Goal: Navigation & Orientation: Locate item on page

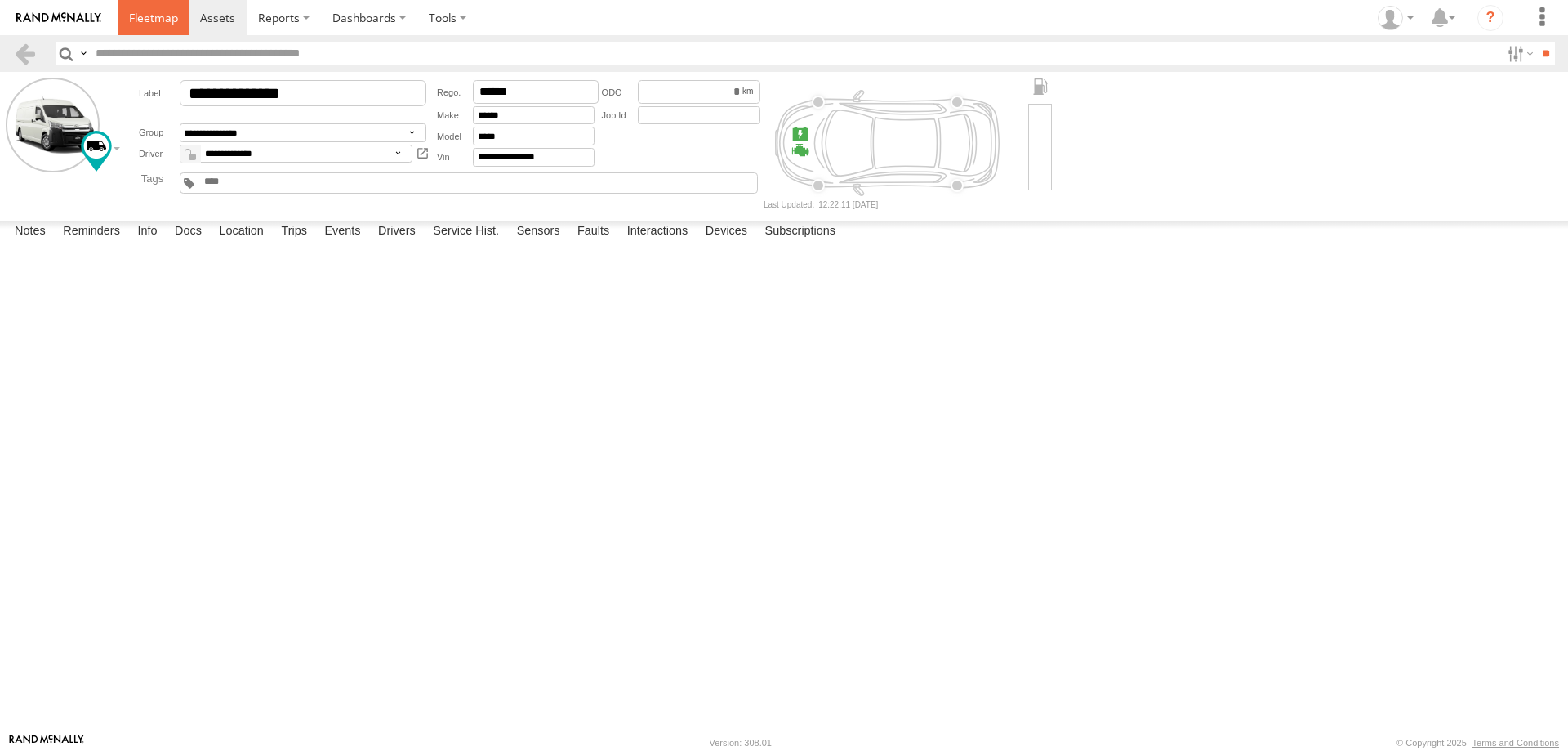
click at [133, 17] on span at bounding box center [153, 18] width 49 height 16
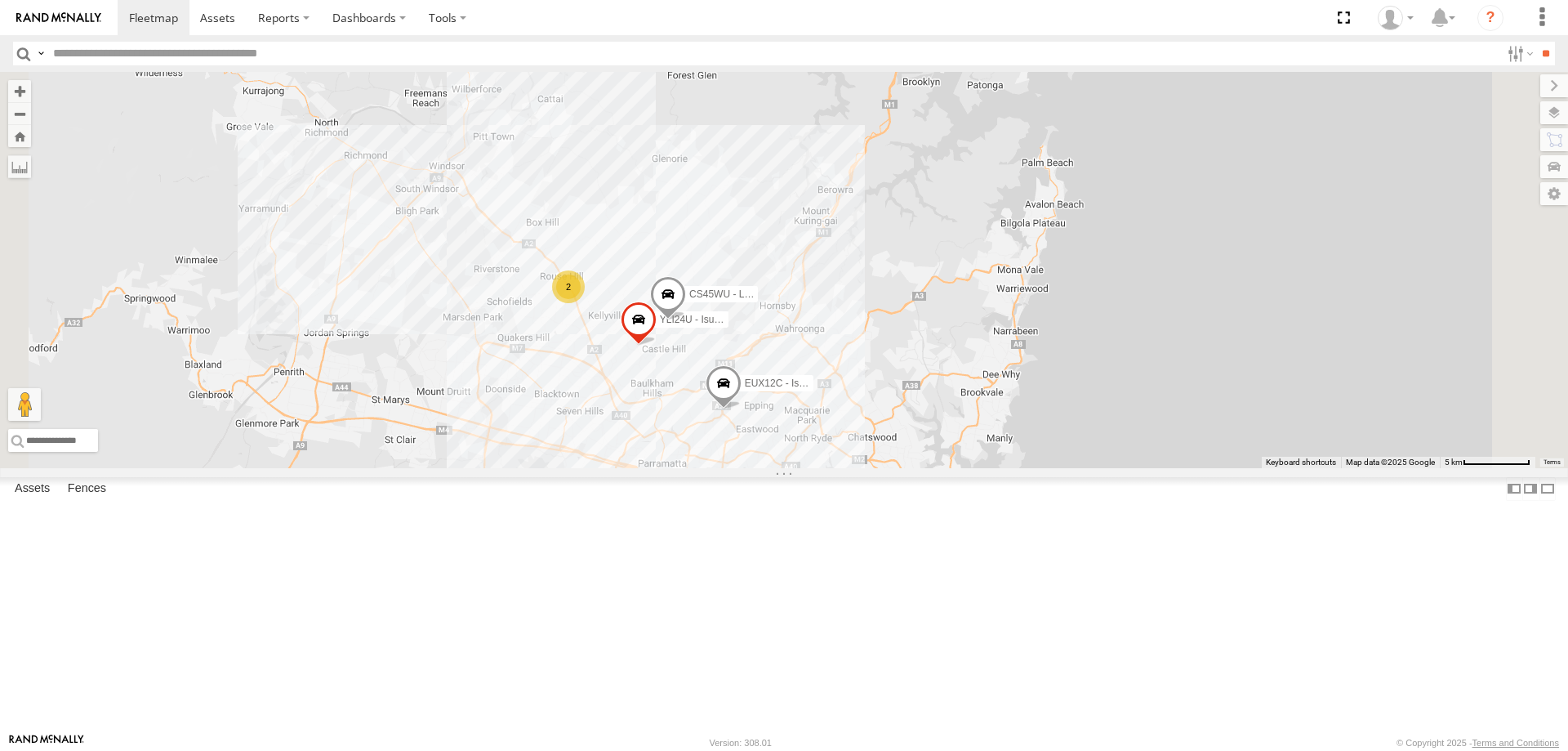
click at [741, 409] on span at bounding box center [724, 386] width 36 height 44
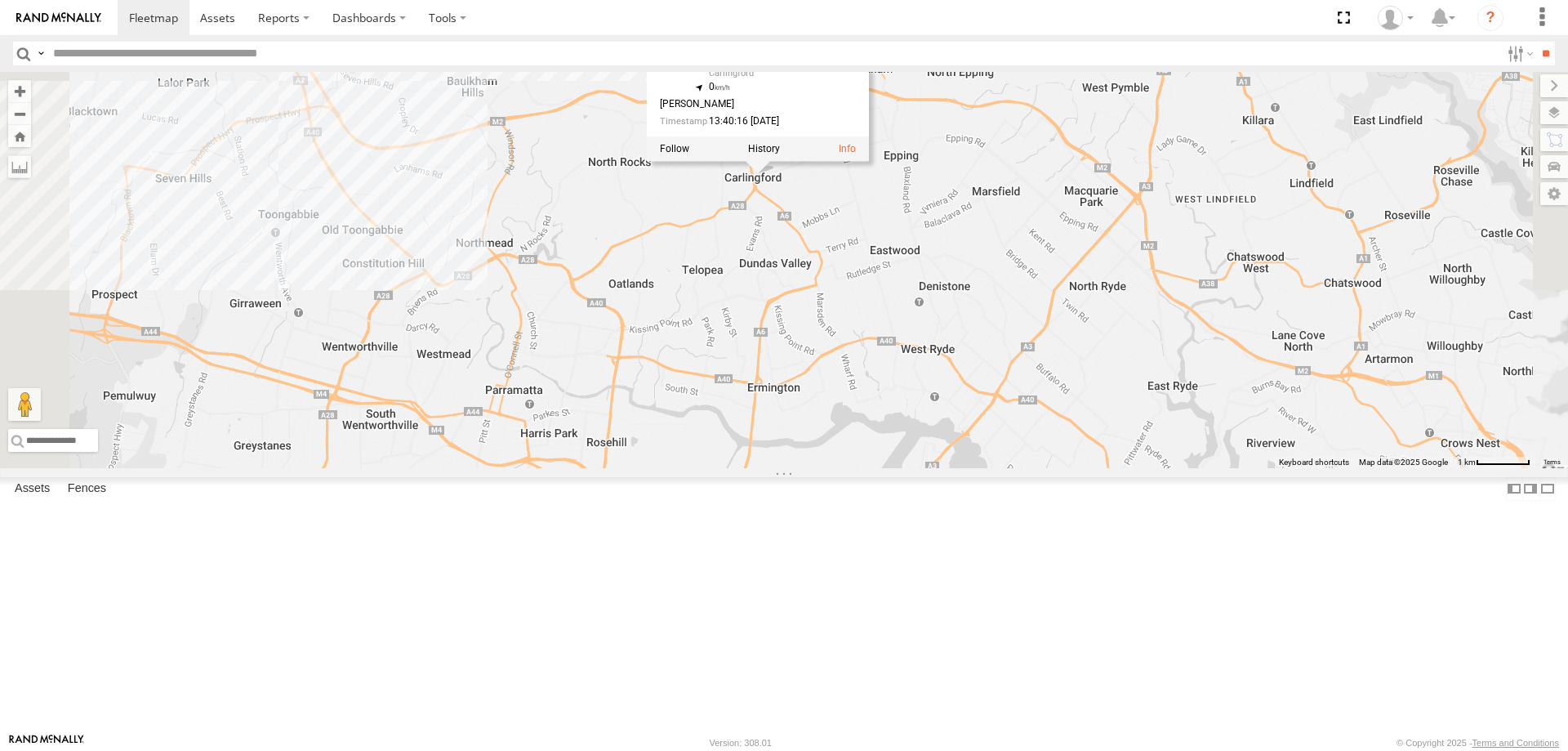
click at [909, 466] on div "YLI19N - Isuzu DMAX ECZ96U - Great Wall EUX12C - Isuzu DMAX EOT93E - HiAce YLI0…" at bounding box center [784, 269] width 1568 height 396
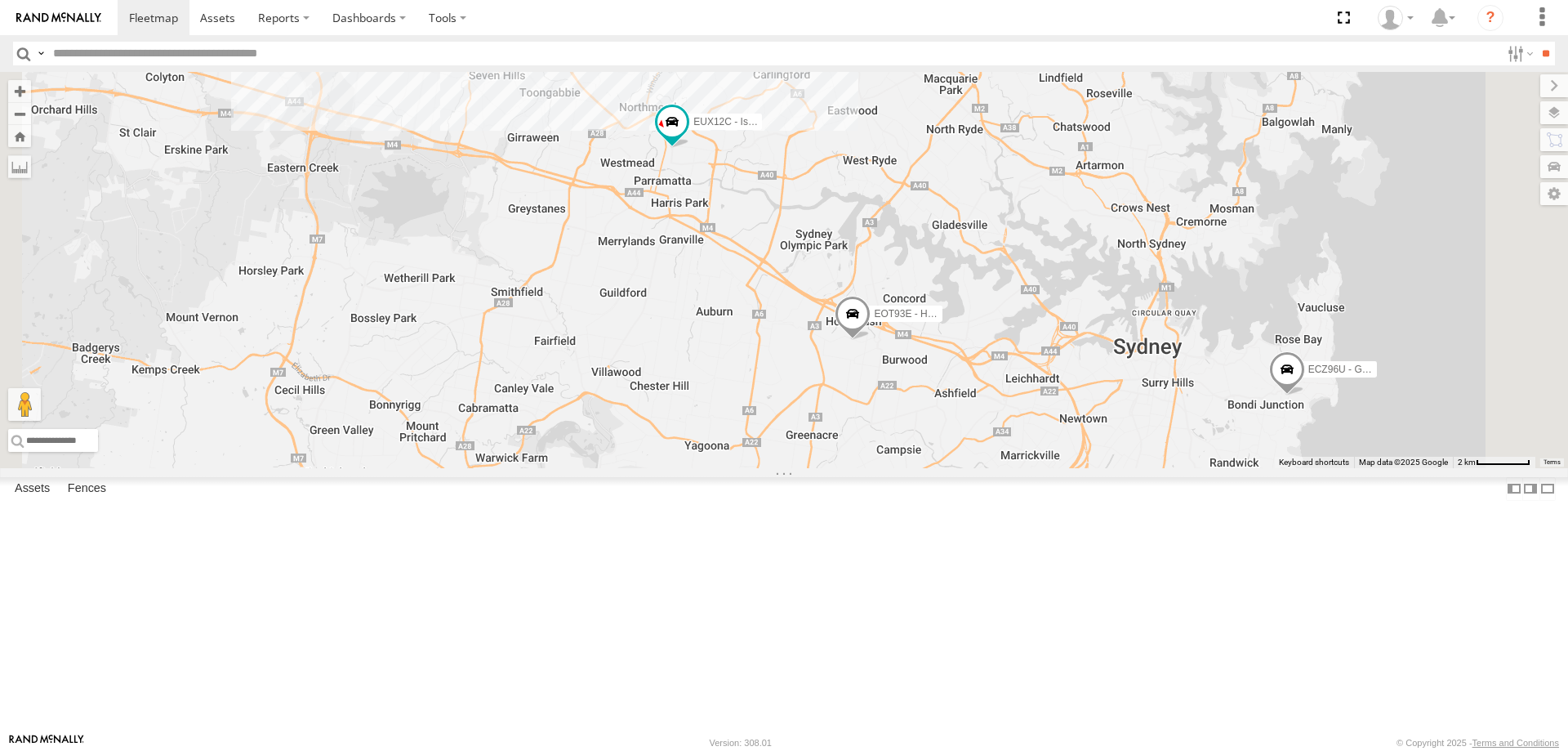
drag, startPoint x: 961, startPoint y: 457, endPoint x: 1055, endPoint y: 613, distance: 182.1
click at [1055, 468] on div "YLI19N - Isuzu DMAX ECZ96U - Great Wall EUX12C - Isuzu DMAX EOT93E - HiAce YLI0…" at bounding box center [784, 269] width 1568 height 396
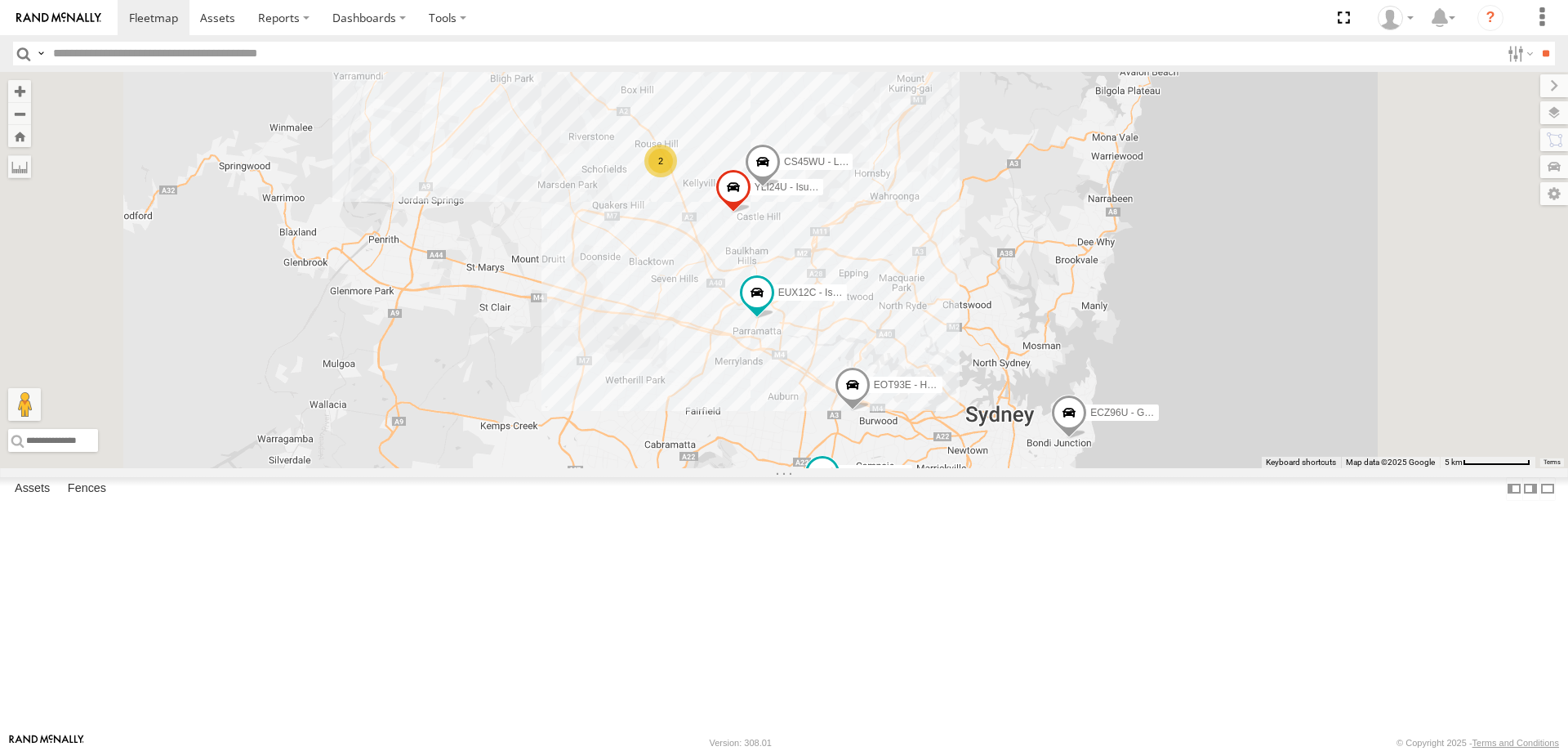
click at [841, 499] on span at bounding box center [822, 477] width 36 height 44
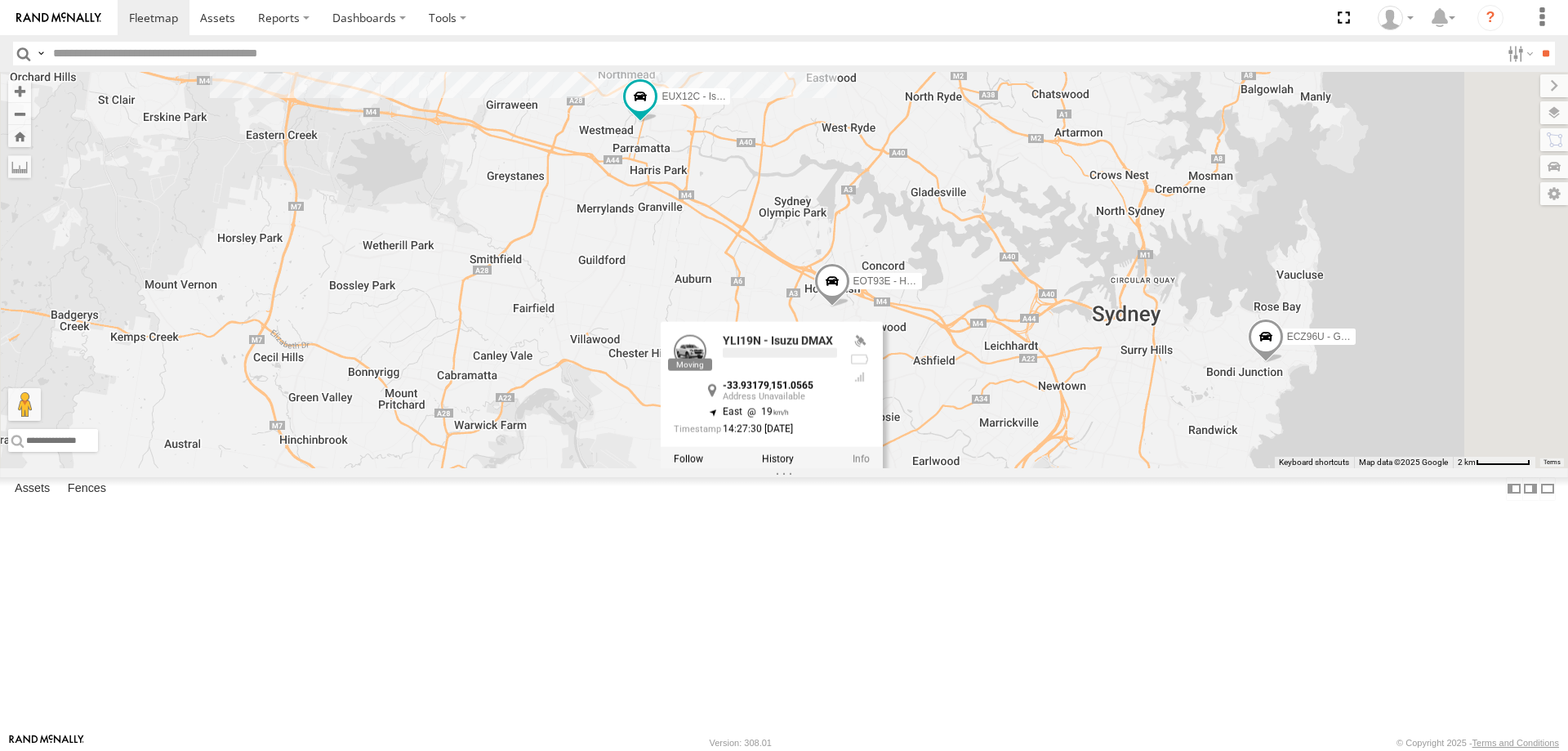
click at [1031, 468] on div "YLI19N - Isuzu DMAX ECZ96U - Great Wall EUX12C - Isuzu DMAX EOT93E - HiAce YLI0…" at bounding box center [784, 269] width 1568 height 396
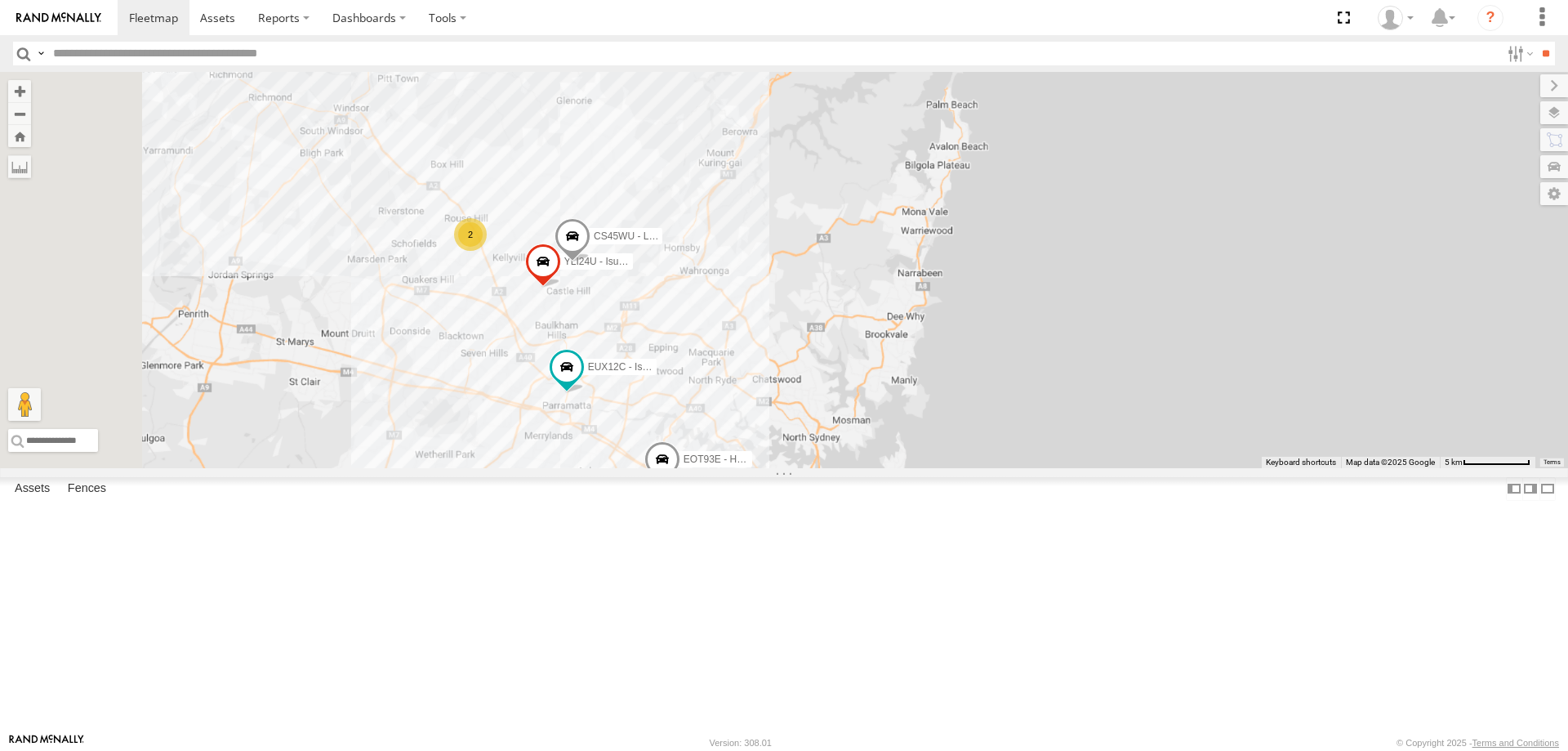
drag, startPoint x: 638, startPoint y: 222, endPoint x: 681, endPoint y: 499, distance: 280.3
click at [681, 468] on div "YLI19N - Isuzu DMAX ECZ96U - Great Wall EUX12C - Isuzu DMAX EOT93E - HiAce YLI0…" at bounding box center [784, 269] width 1568 height 396
click at [591, 262] on span at bounding box center [572, 240] width 36 height 44
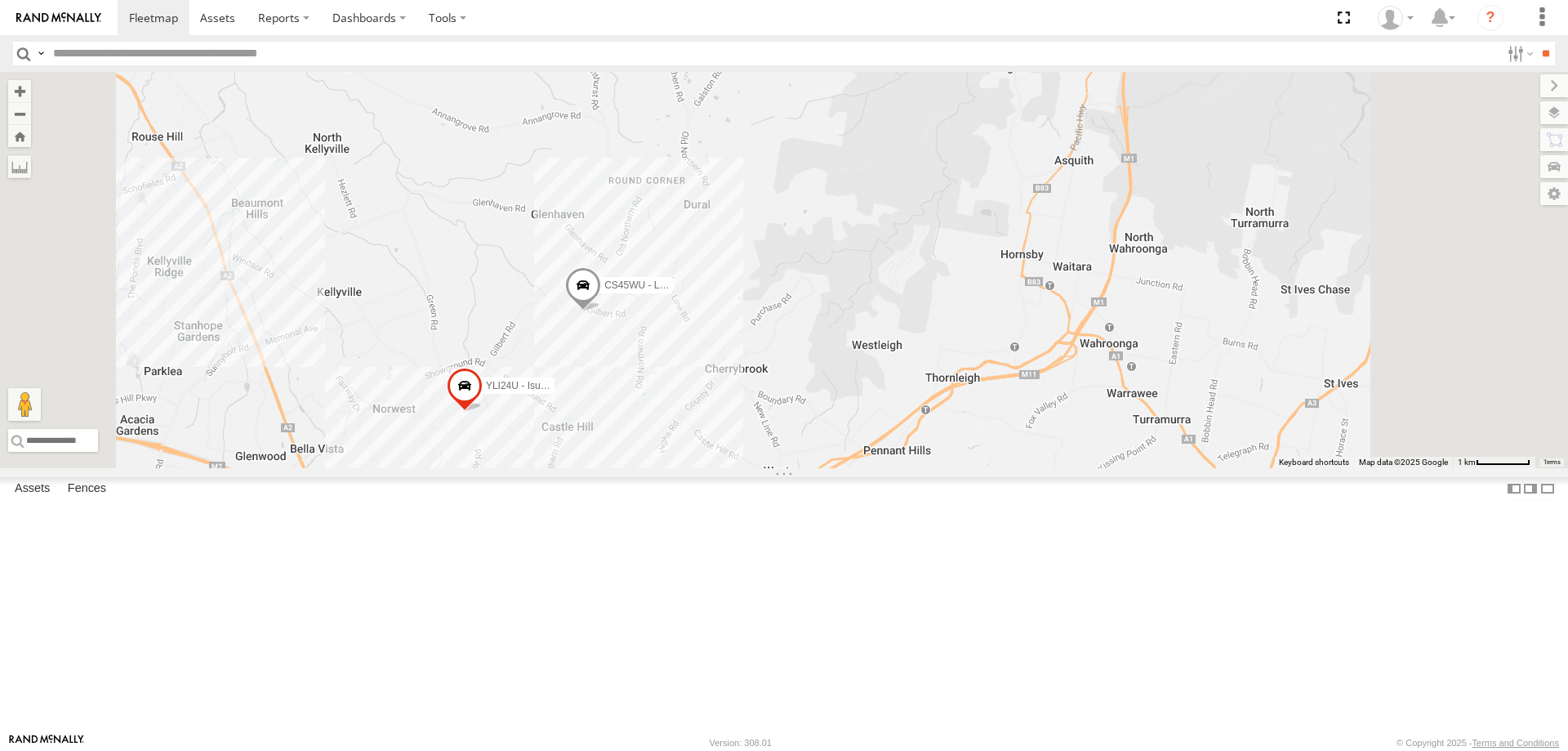
click at [601, 311] on span at bounding box center [583, 288] width 36 height 44
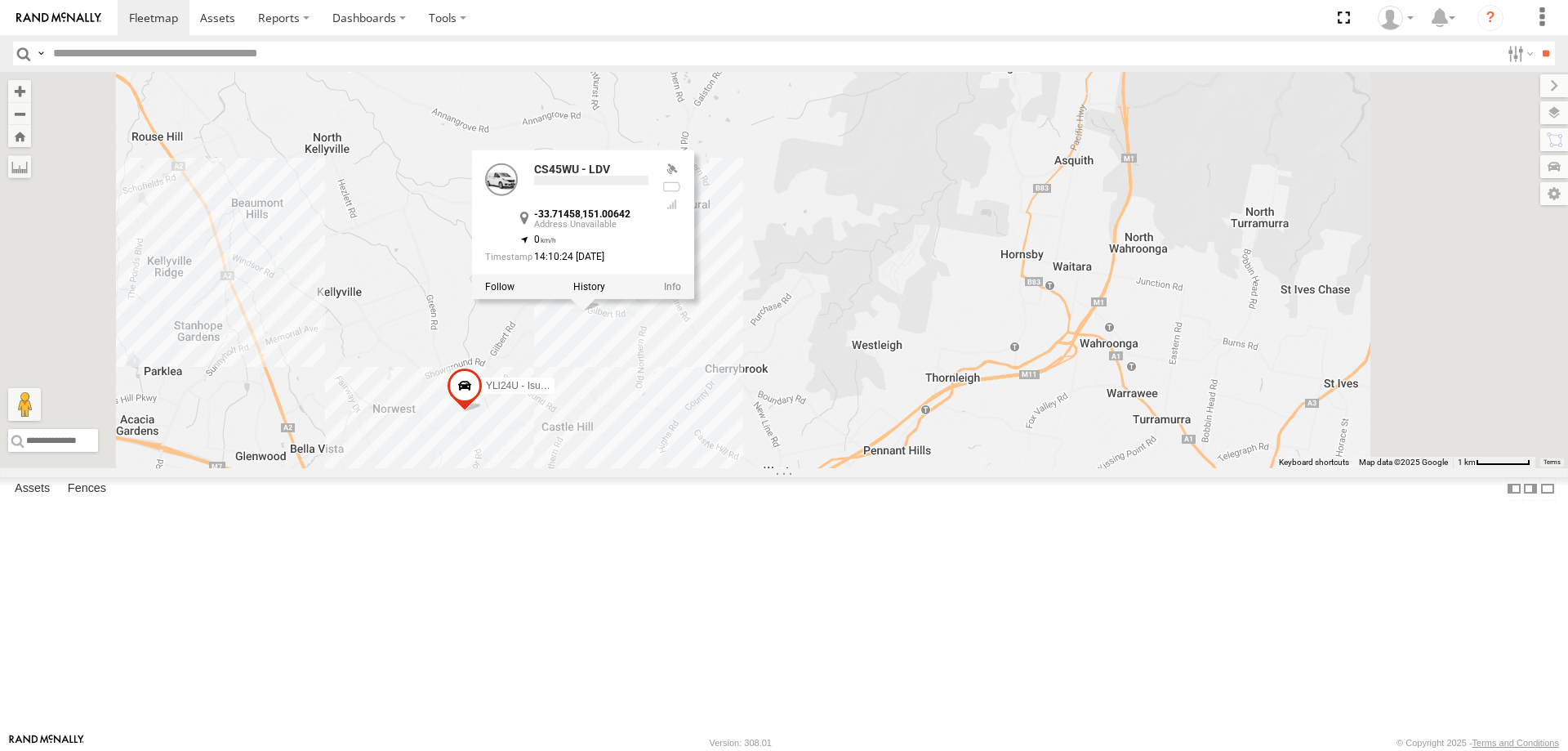
click at [767, 468] on div "YLI19N - Isuzu DMAX ECZ96U - Great Wall EUX12C - Isuzu DMAX YLI24U - Isuzu D-MA…" at bounding box center [784, 269] width 1568 height 396
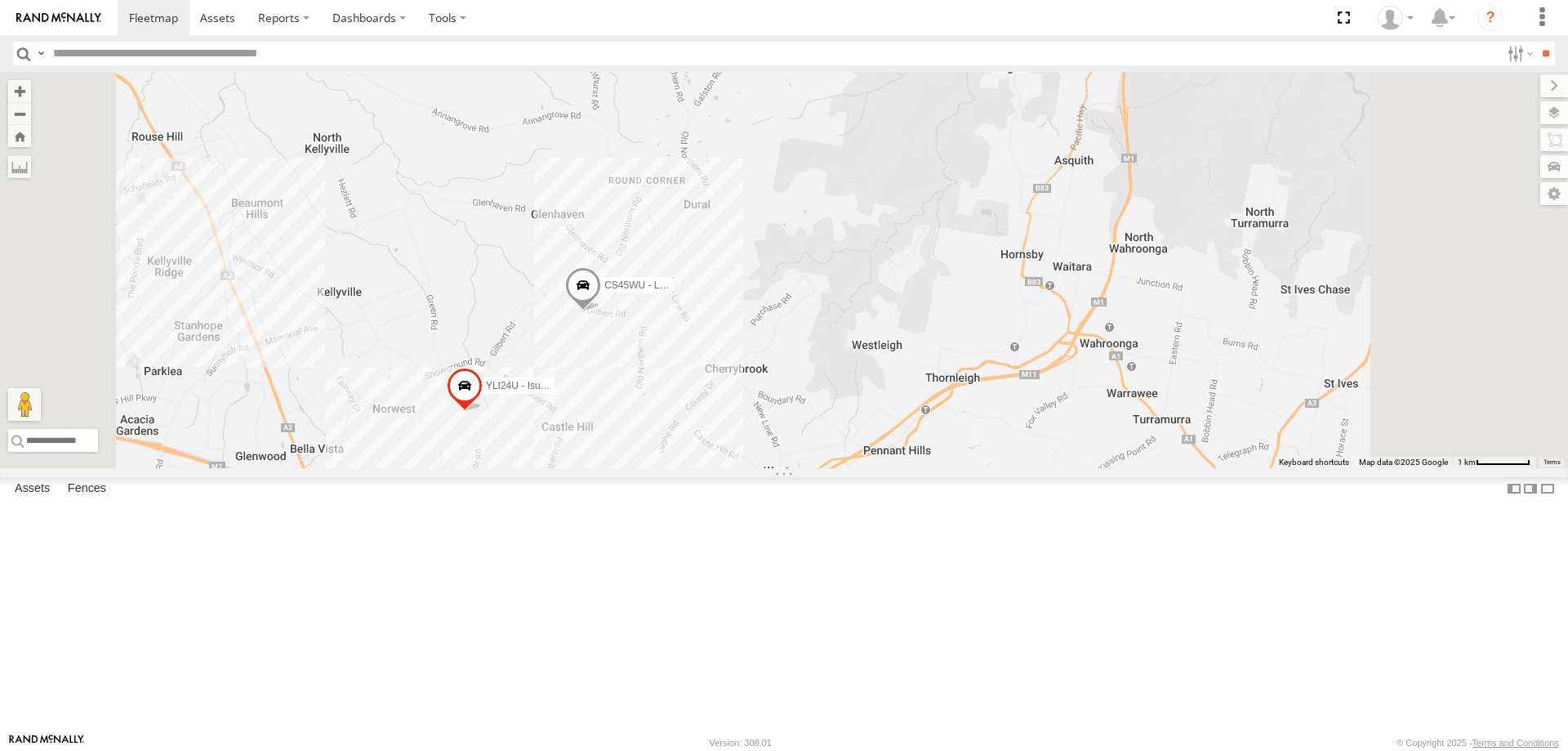
click at [601, 311] on span at bounding box center [583, 288] width 36 height 44
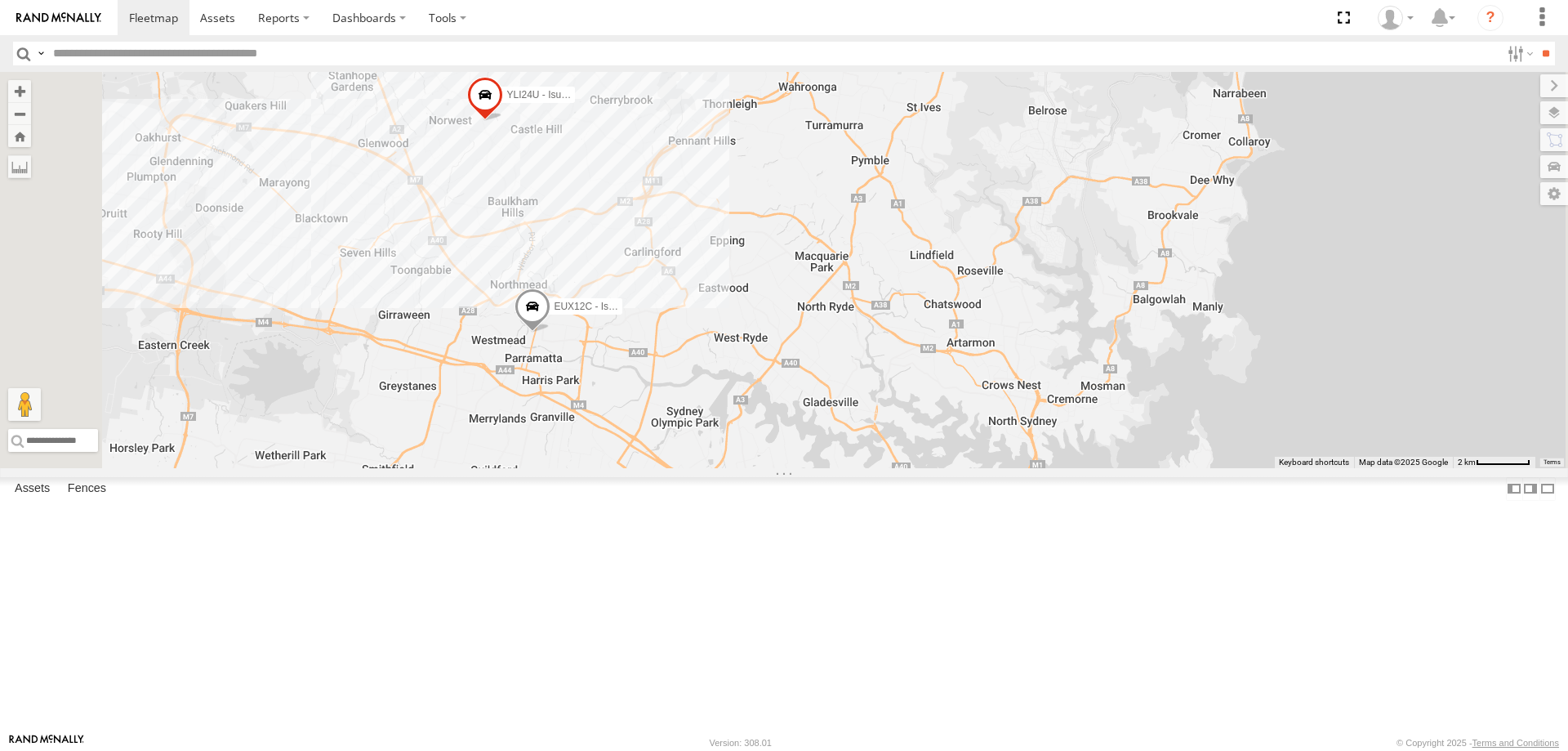
drag, startPoint x: 818, startPoint y: 593, endPoint x: 789, endPoint y: 340, distance: 254.7
click at [789, 340] on div "YLI19N - Isuzu DMAX ECZ96U - Great Wall EUX12C - Isuzu DMAX YLI24U - Isuzu D-MA…" at bounding box center [784, 269] width 1568 height 396
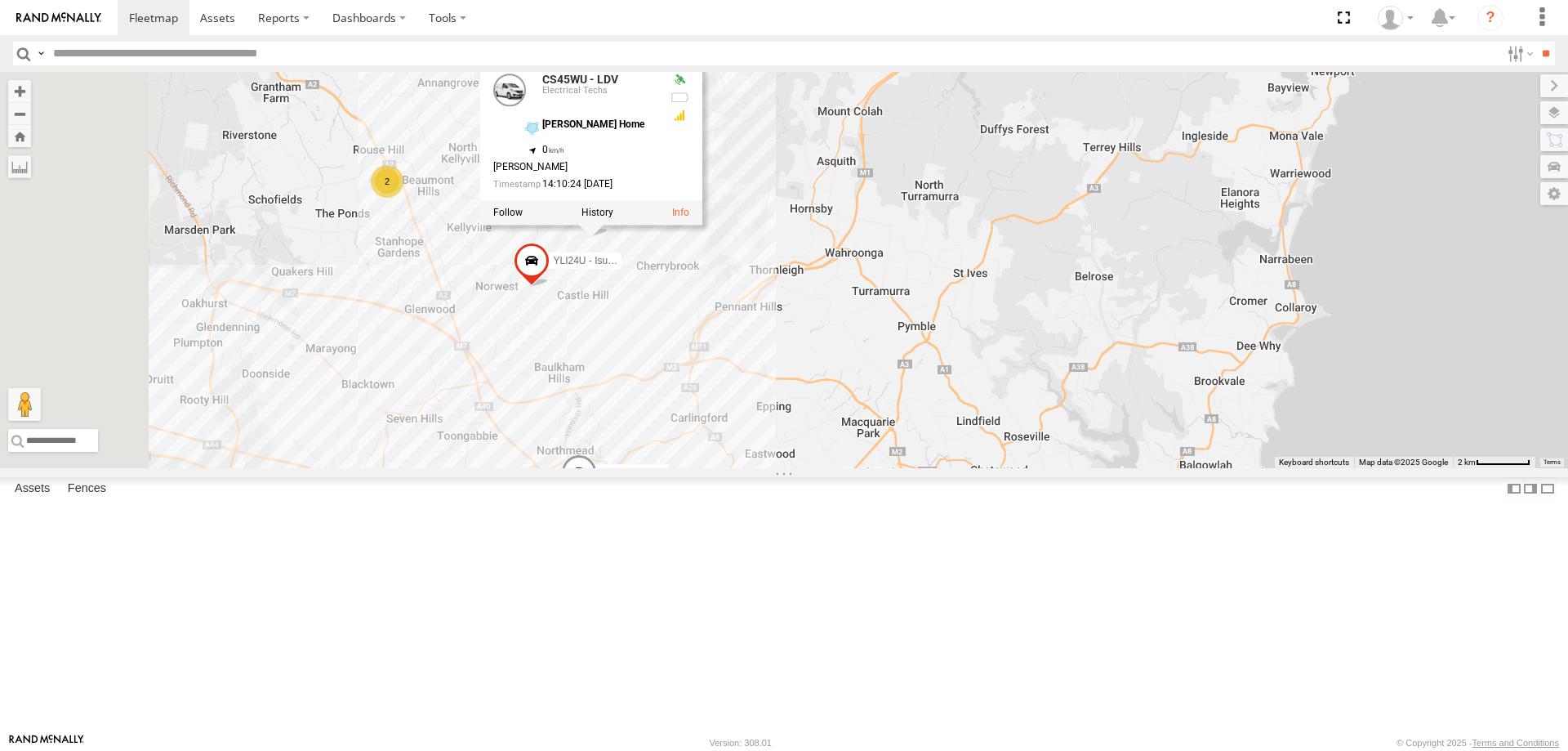
drag, startPoint x: 807, startPoint y: 273, endPoint x: 854, endPoint y: 449, distance: 182.2
click at [854, 449] on div "YLI19N - Isuzu DMAX ECZ96U - Great Wall EUX12C - Isuzu DMAX YLI24U - Isuzu D-MA…" at bounding box center [784, 269] width 1568 height 396
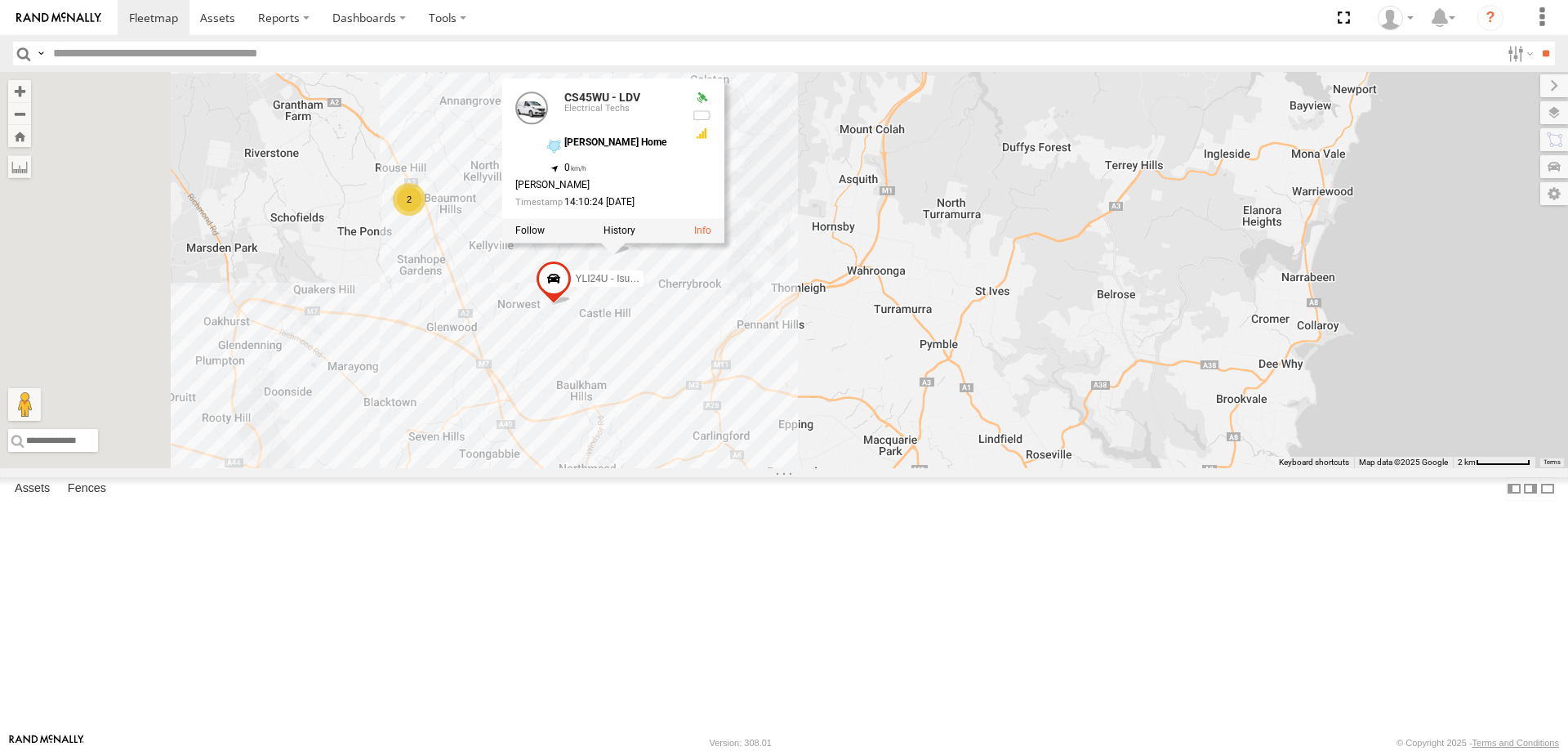
drag, startPoint x: 837, startPoint y: 441, endPoint x: 882, endPoint y: 476, distance: 57.0
click at [882, 468] on div "YLI19N - Isuzu DMAX ECZ96U - Great Wall EUX12C - Isuzu DMAX YLI24U - Isuzu D-MA…" at bounding box center [784, 269] width 1568 height 396
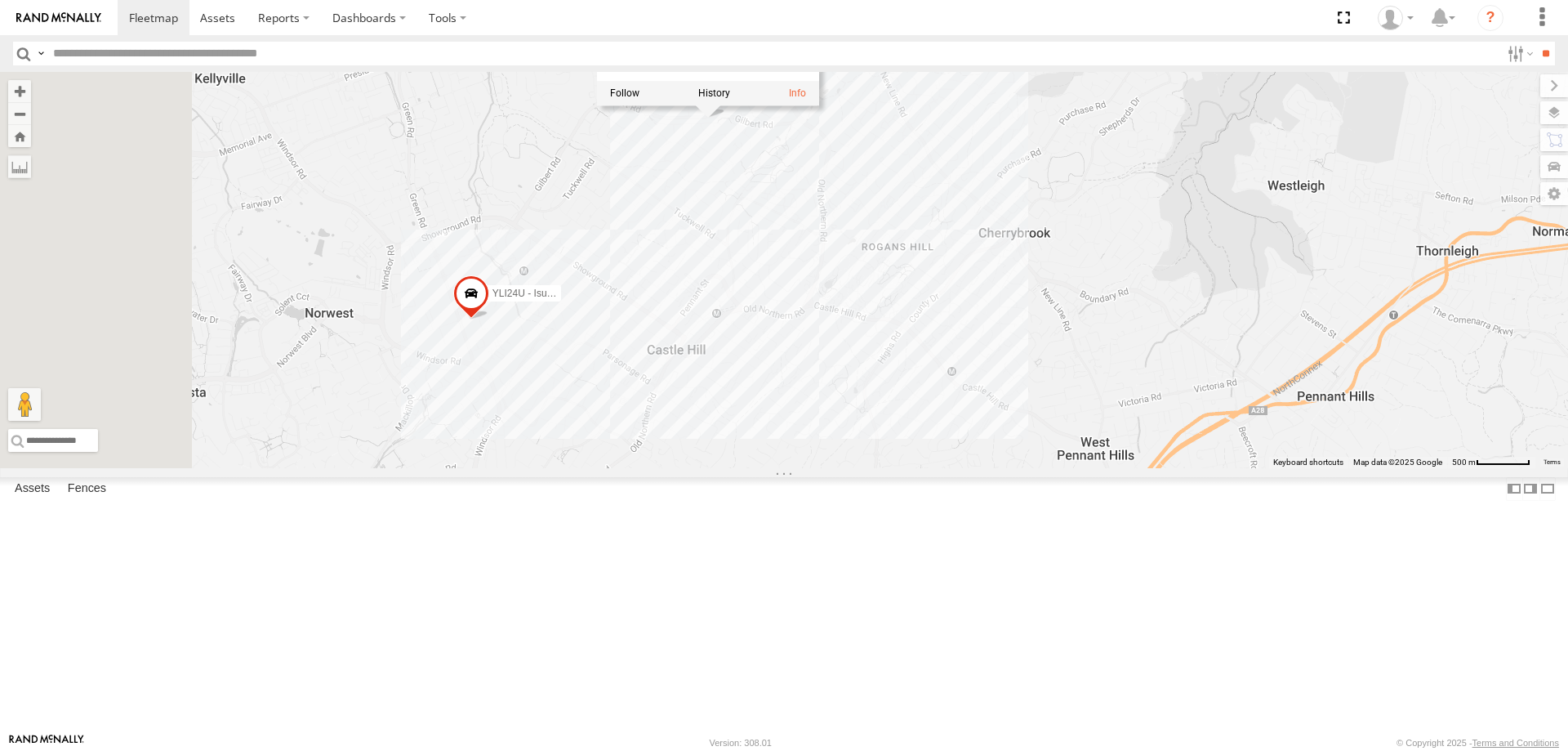
drag, startPoint x: 857, startPoint y: 447, endPoint x: 1013, endPoint y: 441, distance: 156.1
click at [1013, 441] on div "YLI19N - Isuzu DMAX ECZ96U - Great Wall EUX12C - Isuzu DMAX YLI24U - Isuzu D-MA…" at bounding box center [784, 269] width 1568 height 396
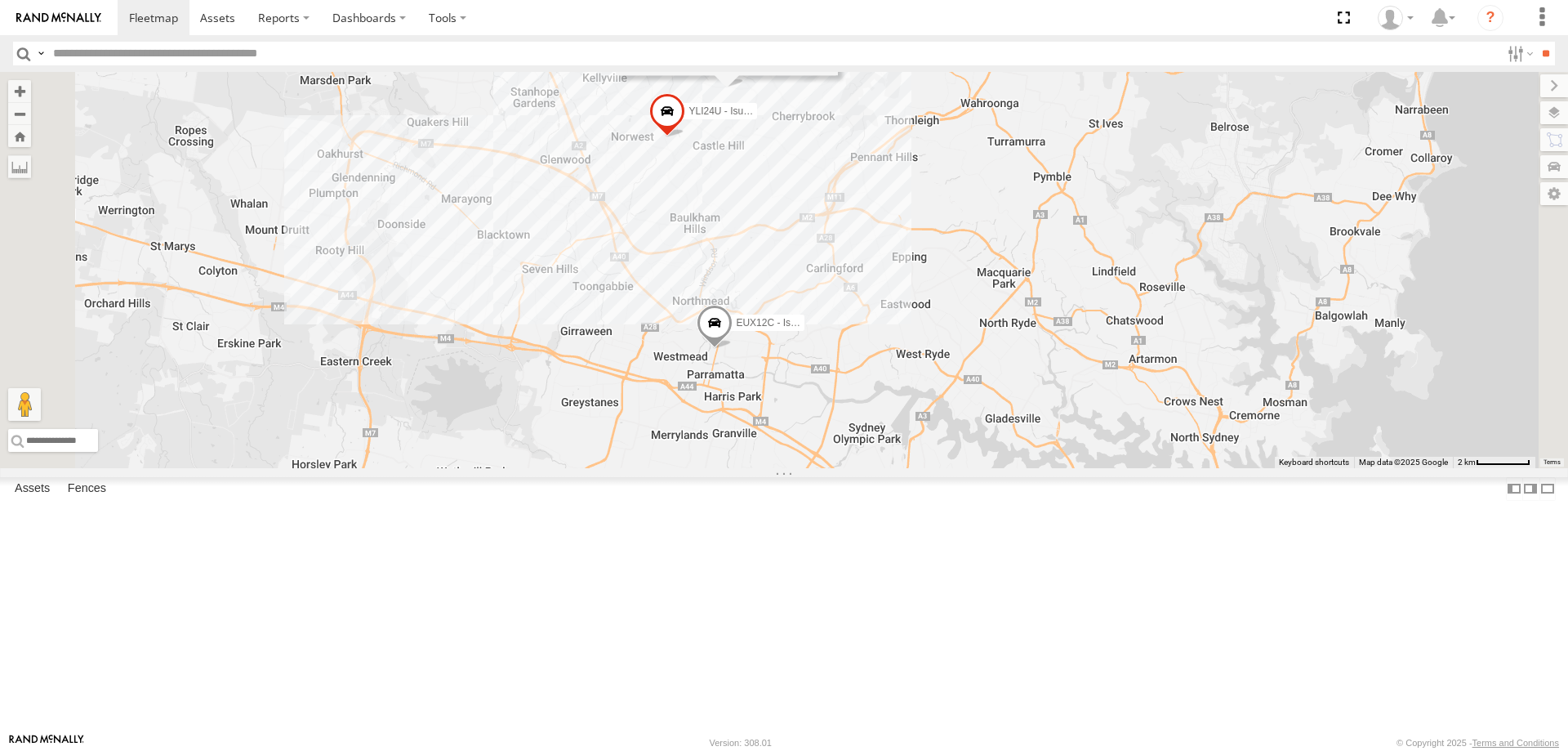
drag, startPoint x: 1029, startPoint y: 635, endPoint x: 982, endPoint y: 452, distance: 188.9
click at [838, 328] on span "EUX12C - Isuzu DMAX" at bounding box center [786, 322] width 101 height 12
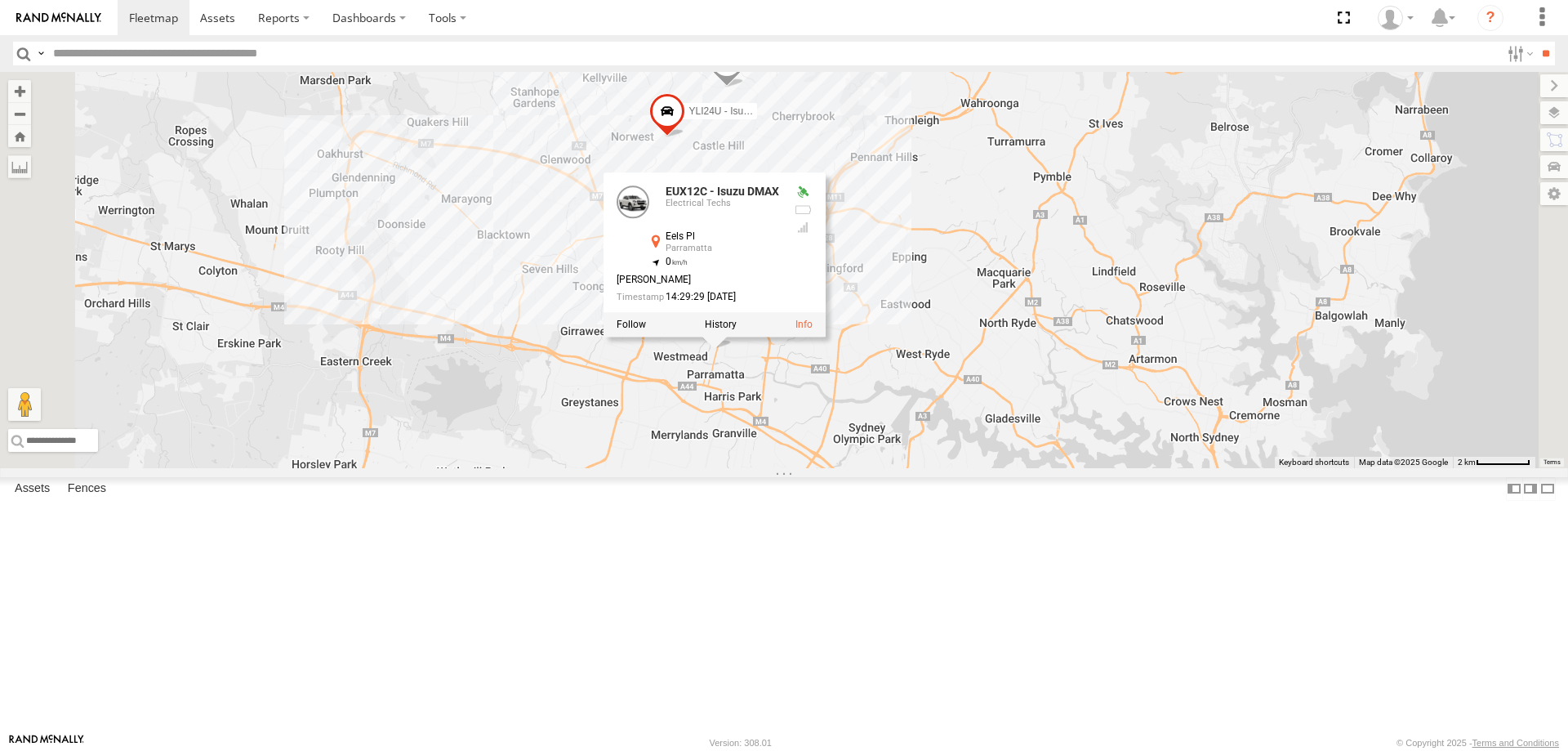
click at [897, 468] on div "YLI19N - Isuzu DMAX ECZ96U - Great Wall EUX12C - Isuzu DMAX YLI24U - Isuzu D-MA…" at bounding box center [784, 269] width 1568 height 396
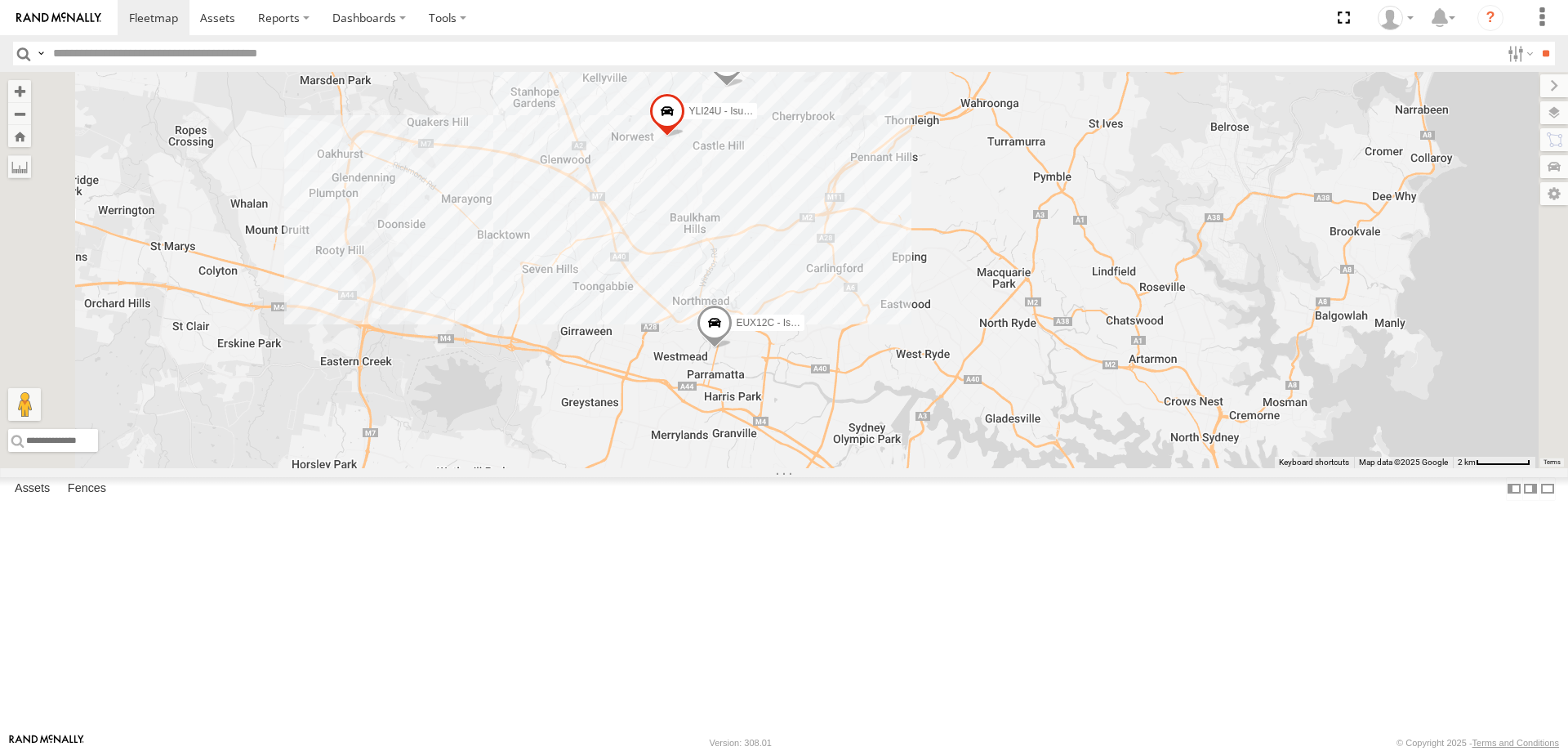
click at [745, 87] on span at bounding box center [726, 65] width 36 height 44
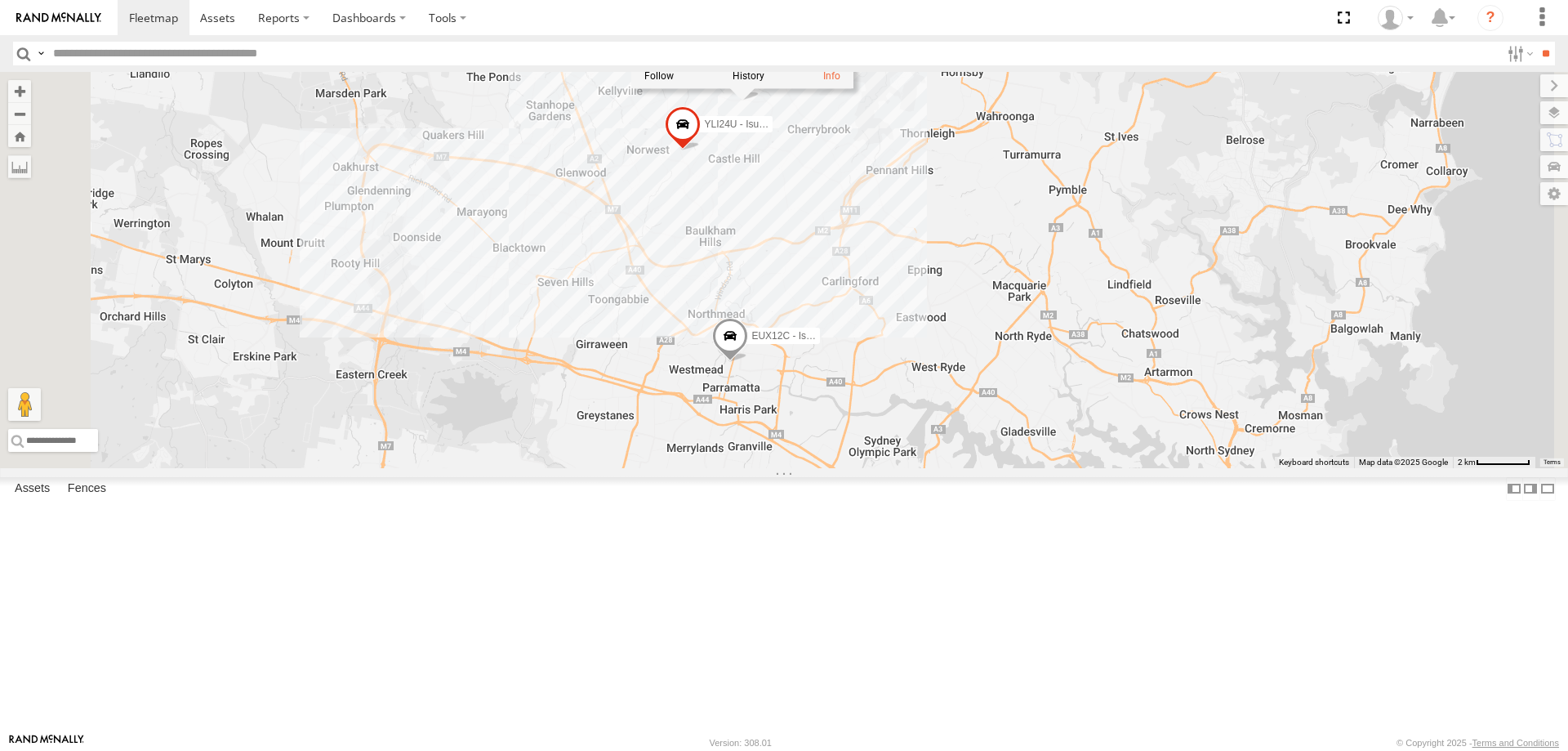
drag, startPoint x: 994, startPoint y: 386, endPoint x: 1026, endPoint y: 420, distance: 46.7
click at [1026, 420] on div "YLI19N - Isuzu DMAX ECZ96U - Great Wall EUX12C - Isuzu DMAX YLI24U - Isuzu D-MA…" at bounding box center [784, 269] width 1568 height 396
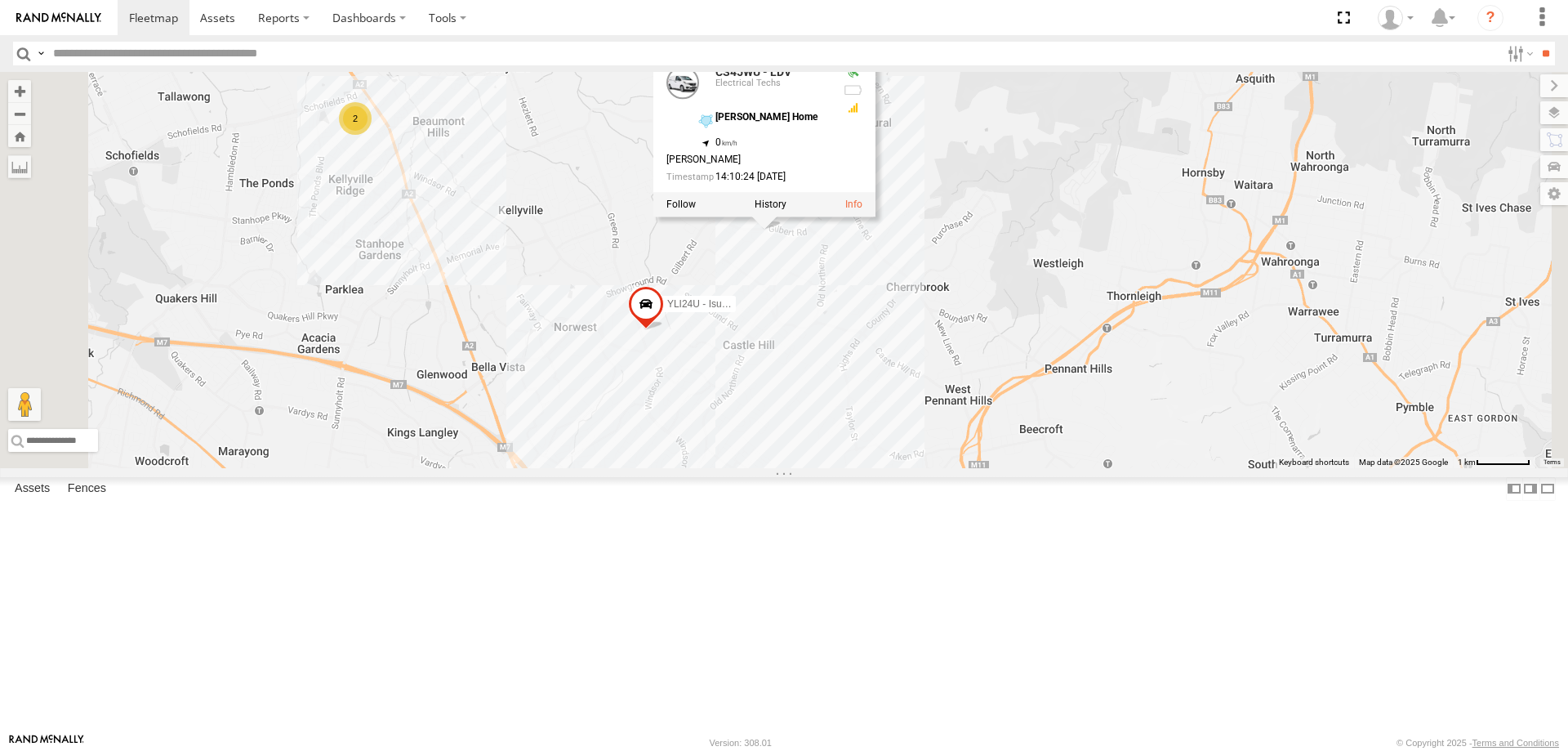
drag, startPoint x: 954, startPoint y: 397, endPoint x: 952, endPoint y: 513, distance: 116.0
click at [952, 468] on div "YLI19N - Isuzu DMAX ECZ96U - Great Wall EUX12C - Isuzu DMAX YLI24U - Isuzu D-MA…" at bounding box center [784, 269] width 1568 height 396
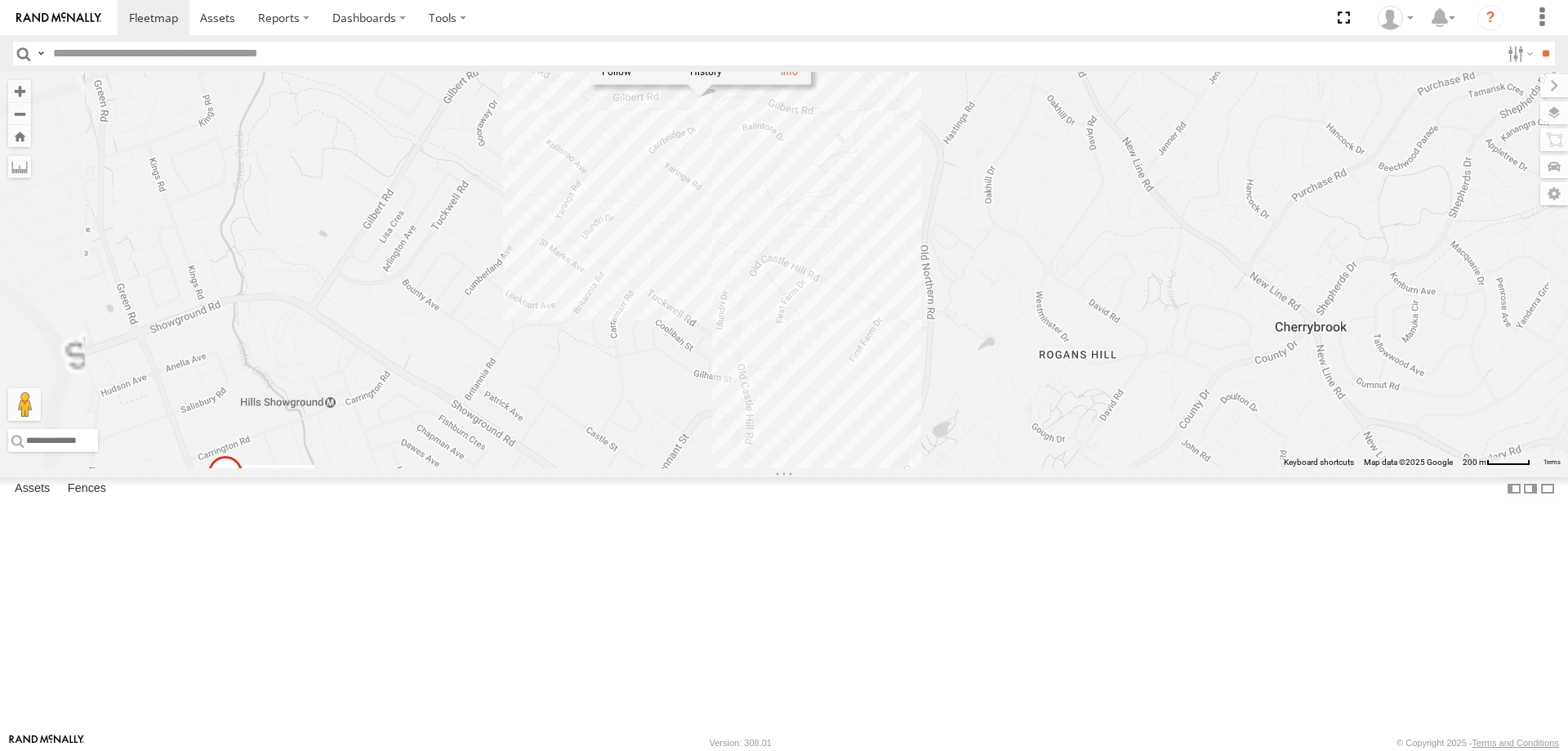
click at [991, 405] on div "YLI19N - Isuzu DMAX ECZ96U - Great Wall EUX12C - Isuzu DMAX YLI24U - Isuzu D-MA…" at bounding box center [784, 269] width 1568 height 396
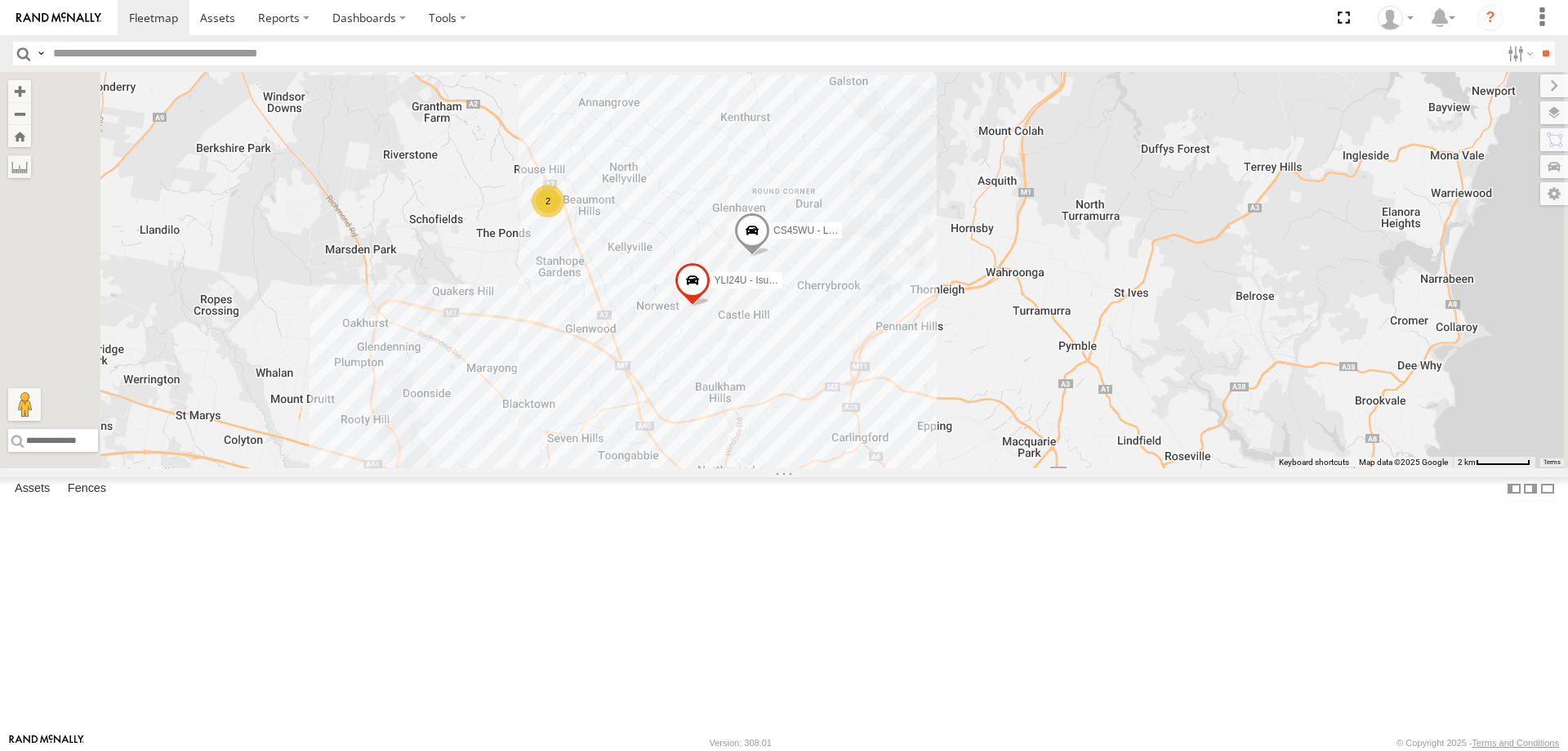
click at [829, 340] on div "YLI19N - Isuzu DMAX ECZ96U - Great Wall EUX12C - Isuzu DMAX YLI24U - Isuzu D-MA…" at bounding box center [784, 269] width 1568 height 396
drag, startPoint x: 882, startPoint y: 287, endPoint x: 878, endPoint y: 314, distance: 27.3
click at [882, 287] on div "YLI19N - Isuzu DMAX ECZ96U - Great Wall EUX12C - Isuzu DMAX YLI24U - Isuzu D-MA…" at bounding box center [784, 269] width 1568 height 396
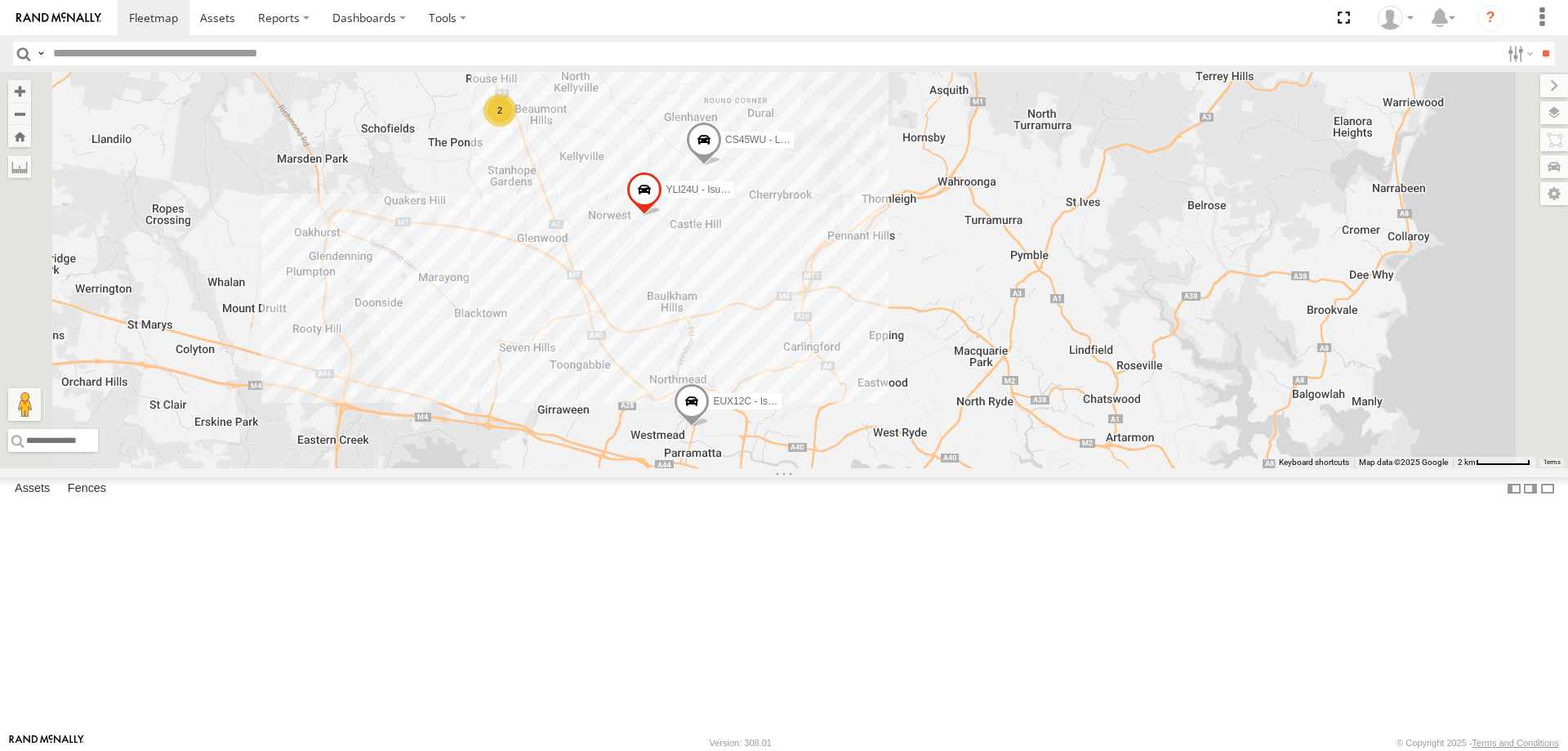
drag, startPoint x: 963, startPoint y: 423, endPoint x: 940, endPoint y: 355, distance: 71.8
click at [940, 355] on div "YLI19N - Isuzu DMAX ECZ96U - Great Wall EUX12C - Isuzu DMAX YLI24U - Isuzu D-MA…" at bounding box center [784, 269] width 1568 height 396
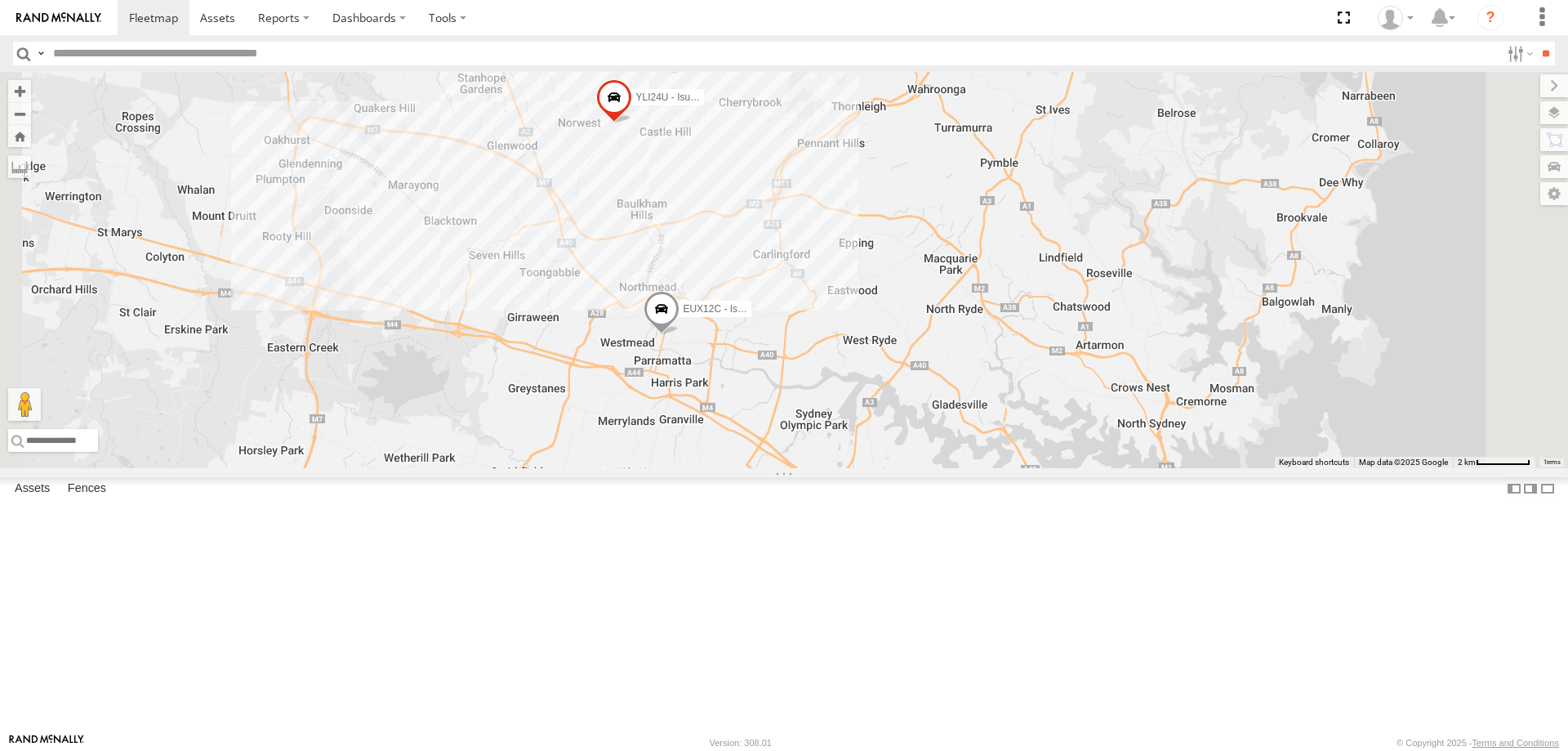
click at [925, 334] on div "YLI19N - Isuzu DMAX ECZ96U - Great Wall EUX12C - Isuzu DMAX YLI24U - Isuzu D-MA…" at bounding box center [784, 269] width 1568 height 396
click at [692, 74] on span at bounding box center [673, 51] width 36 height 44
click at [958, 468] on div "YLI19N - Isuzu DMAX ECZ96U - Great Wall EUX12C - Isuzu DMAX YLI24U - Isuzu D-MA…" at bounding box center [784, 269] width 1568 height 396
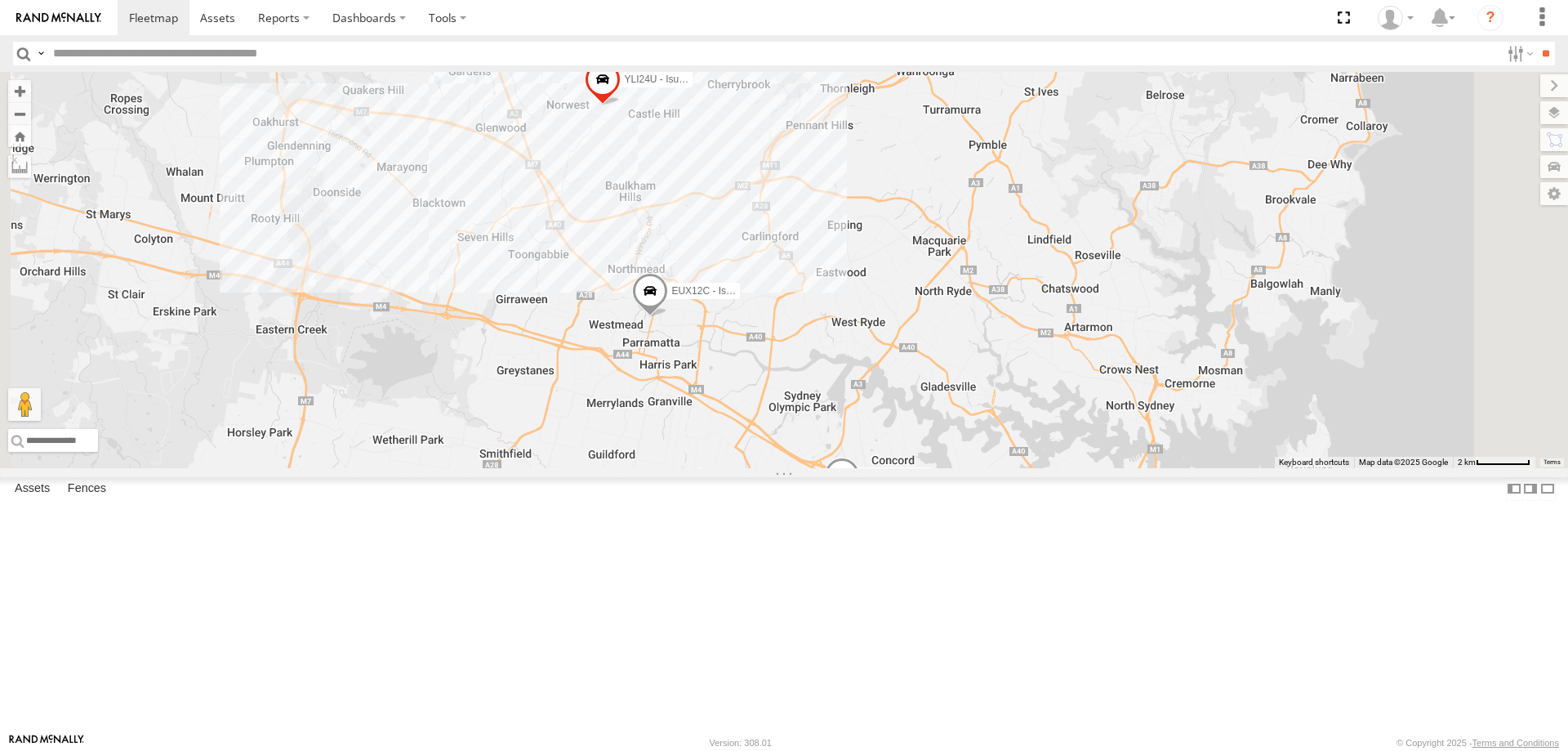
drag, startPoint x: 1055, startPoint y: 683, endPoint x: 1045, endPoint y: 640, distance: 44.1
click at [1045, 468] on div "YLI19N - Isuzu DMAX ECZ96U - Great Wall EUX12C - Isuzu DMAX YLI24U - Isuzu D-MA…" at bounding box center [784, 269] width 1568 height 396
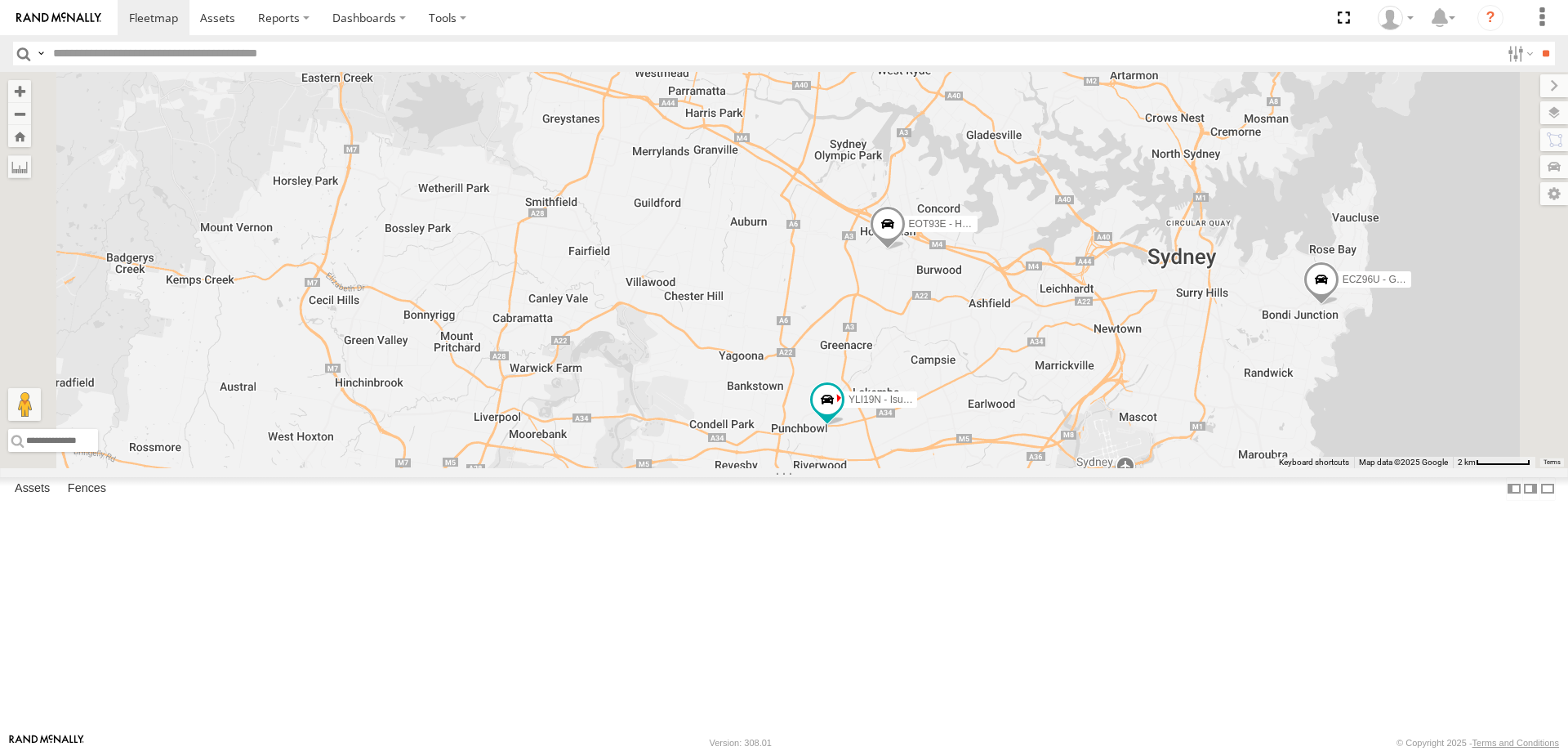
drag, startPoint x: 1001, startPoint y: 428, endPoint x: 983, endPoint y: -30, distance: 458.4
click at [983, 0] on html at bounding box center [784, 376] width 1568 height 751
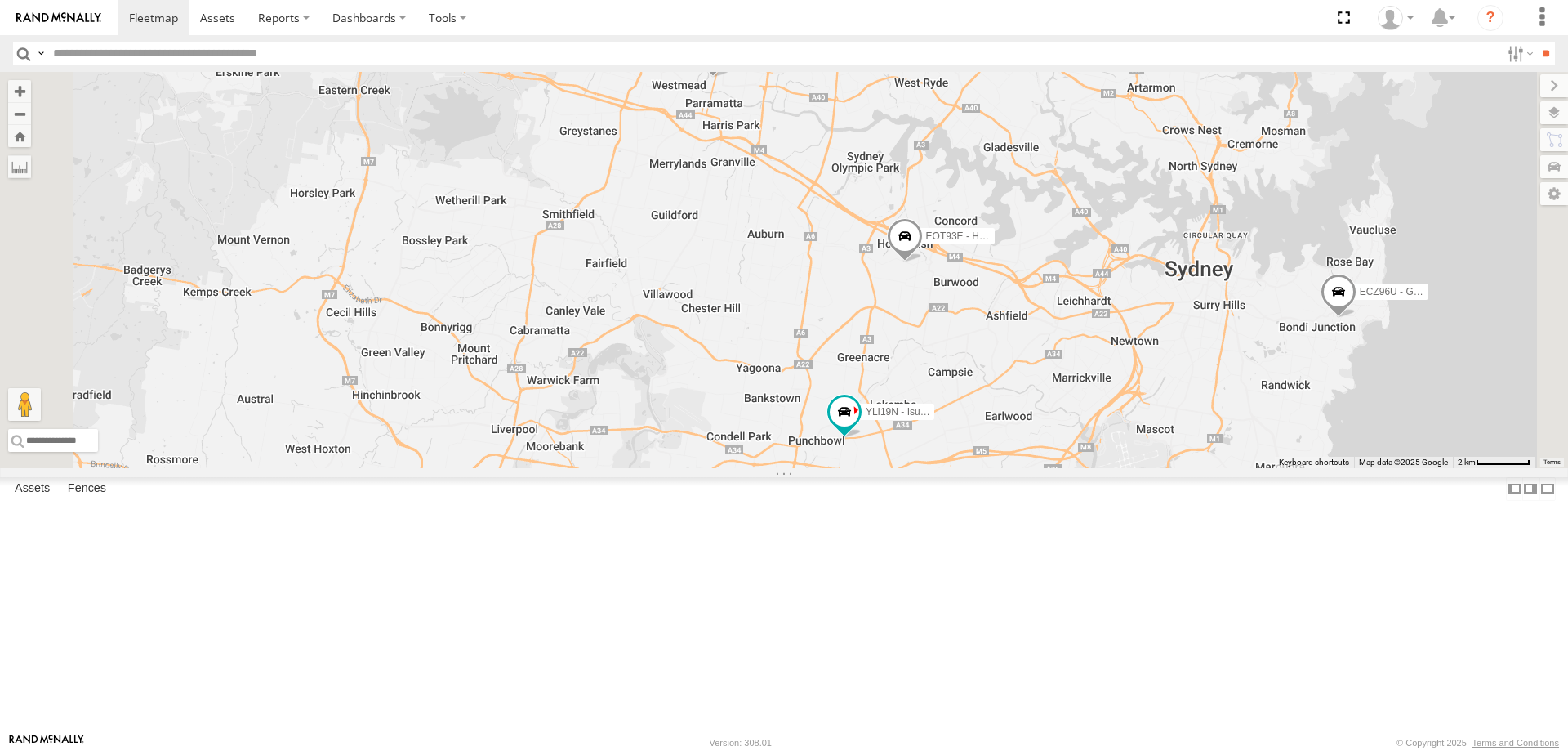
drag, startPoint x: 1040, startPoint y: 429, endPoint x: 1050, endPoint y: 477, distance: 49.0
click at [1050, 468] on div "YLI19N - Isuzu DMAX ECZ96U - Great Wall EUX12C - Isuzu DMAX YLI24U - Isuzu D-MA…" at bounding box center [784, 269] width 1568 height 396
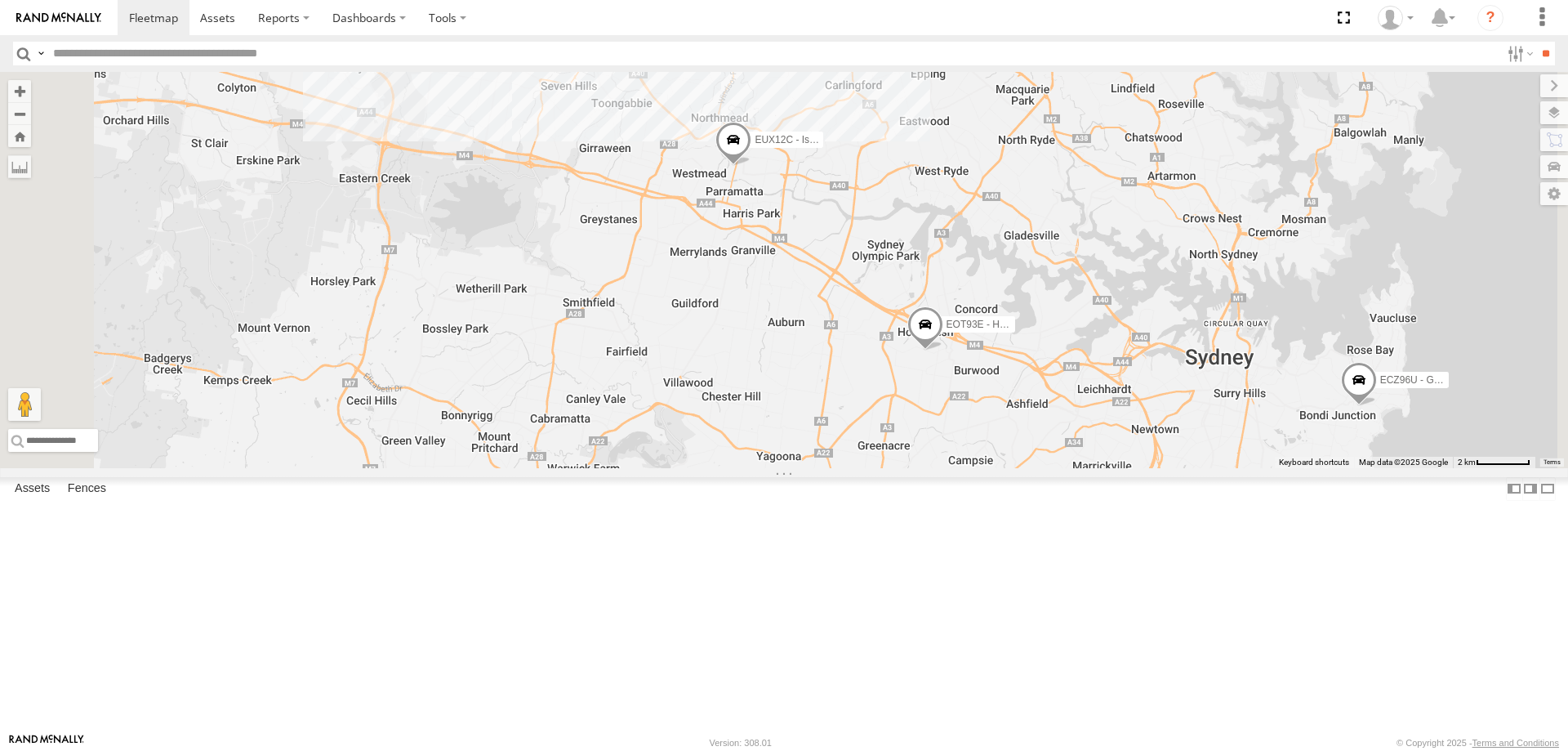
drag, startPoint x: 1004, startPoint y: 281, endPoint x: 1029, endPoint y: 417, distance: 138.3
click at [1029, 417] on div "YLI19N - Isuzu DMAX ECZ96U - Great Wall EUX12C - Isuzu DMAX YLI24U - Isuzu D-MA…" at bounding box center [784, 269] width 1568 height 396
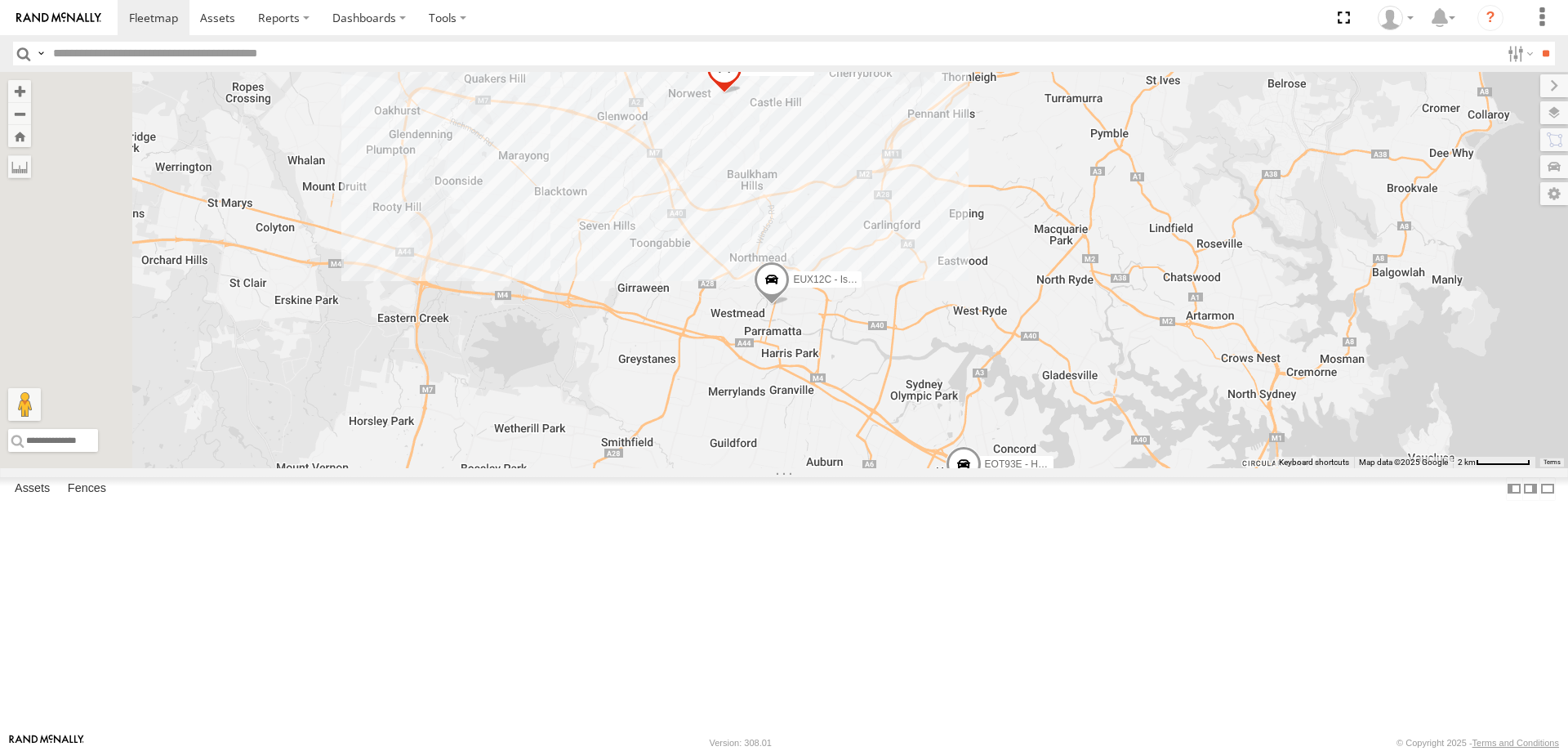
drag, startPoint x: 1022, startPoint y: 334, endPoint x: 1058, endPoint y: 436, distance: 108.2
click at [1058, 436] on div "YLI19N - Isuzu DMAX ECZ96U - Great Wall EUX12C - Isuzu DMAX YLI24U - Isuzu D-MA…" at bounding box center [784, 269] width 1568 height 396
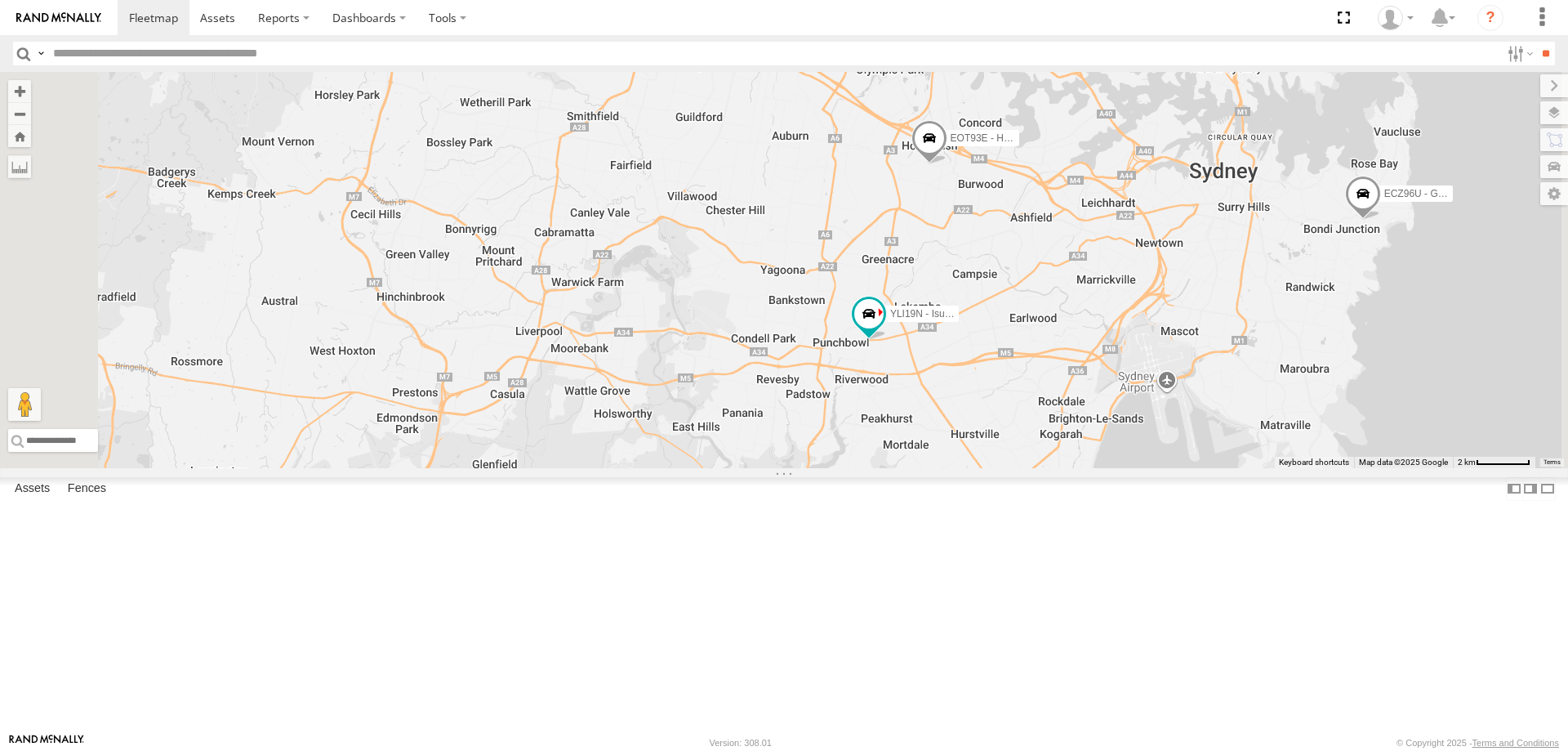
drag, startPoint x: 1001, startPoint y: 577, endPoint x: 960, endPoint y: 204, distance: 375.2
click at [960, 204] on div "YLI19N - Isuzu DMAX ECZ96U - Great Wall EUX12C - Isuzu DMAX YLI24U - Isuzu D-MA…" at bounding box center [784, 269] width 1568 height 396
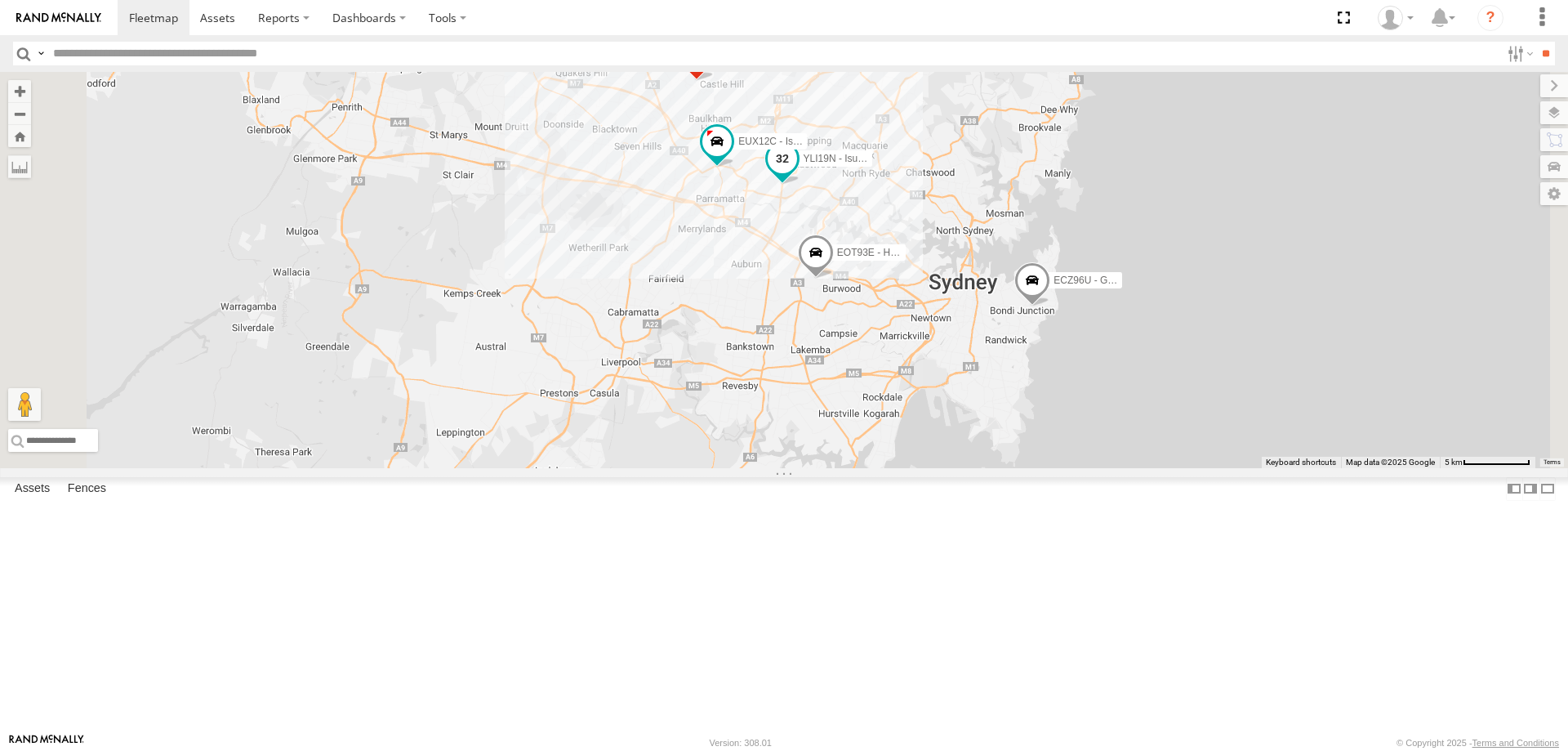
drag, startPoint x: 995, startPoint y: 174, endPoint x: 979, endPoint y: 287, distance: 114.1
click at [797, 173] on span at bounding box center [783, 158] width 29 height 29
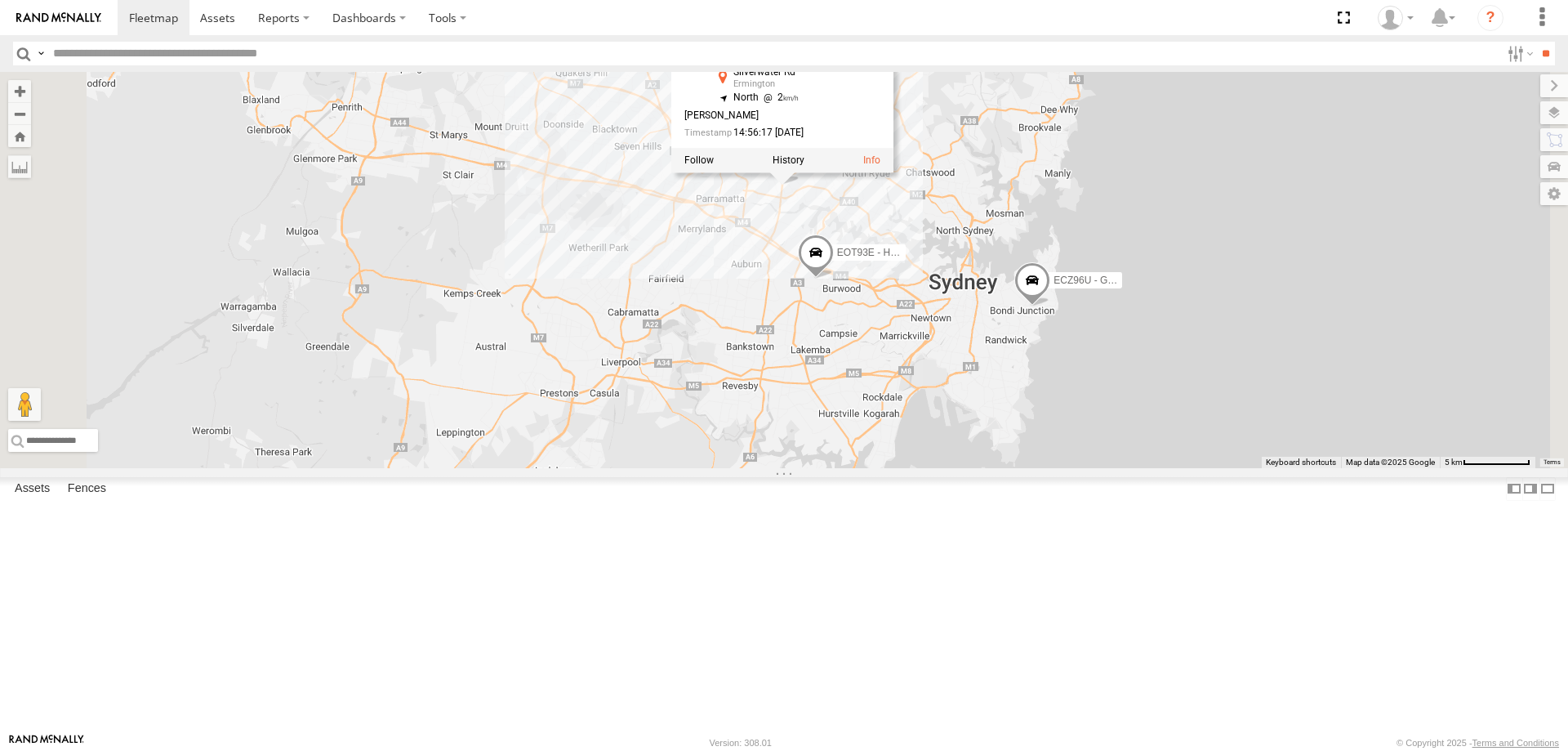
click at [929, 366] on div "YLI19N - Isuzu DMAX ECZ96U - Great Wall EUX12C - Isuzu DMAX YLI24U - Isuzu D-MA…" at bounding box center [784, 269] width 1568 height 396
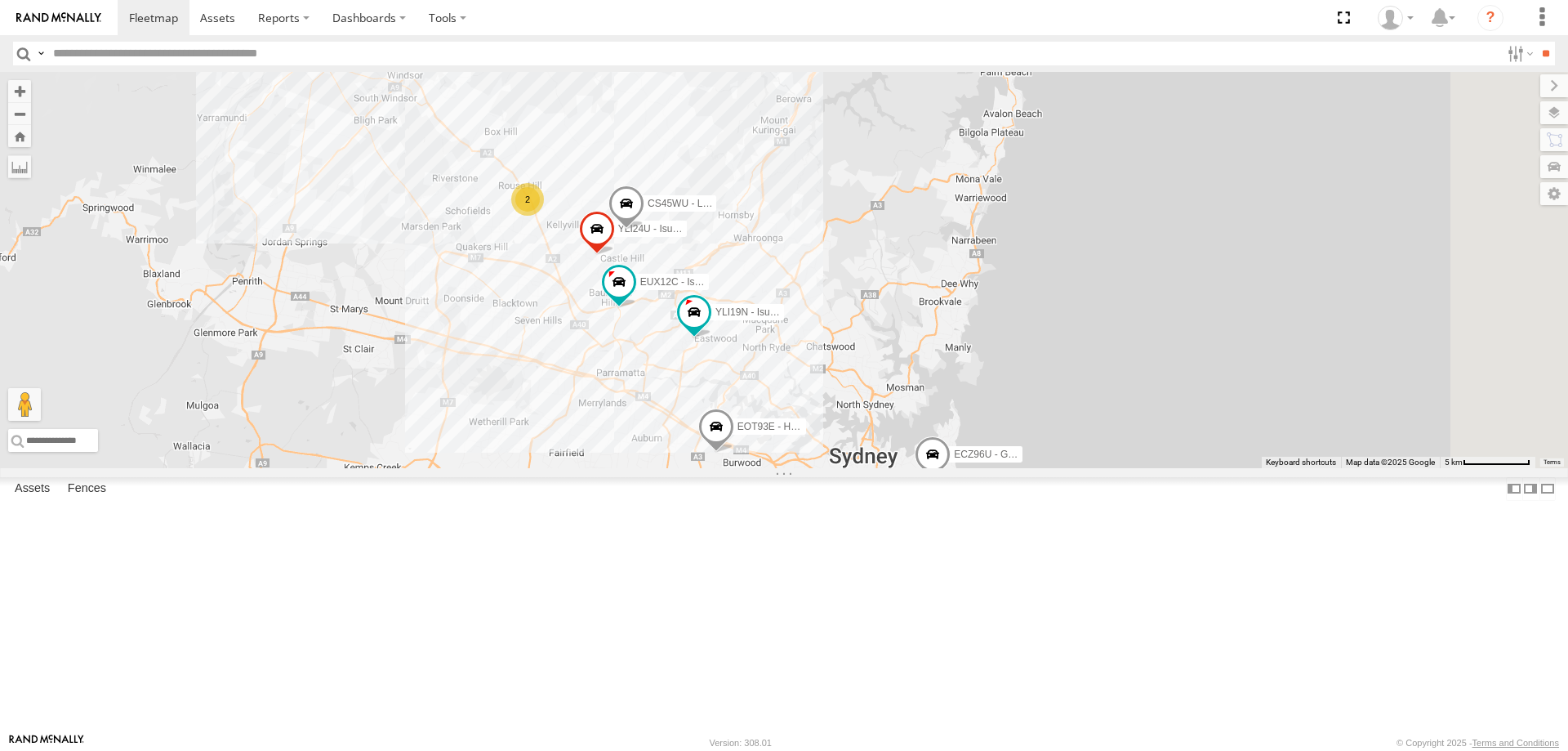
drag, startPoint x: 1014, startPoint y: 326, endPoint x: 909, endPoint y: 515, distance: 216.2
click at [909, 468] on div "YLI19N - Isuzu DMAX ECZ96U - Great Wall EUX12C - Isuzu DMAX YLI24U - Isuzu D-MA…" at bounding box center [784, 269] width 1568 height 396
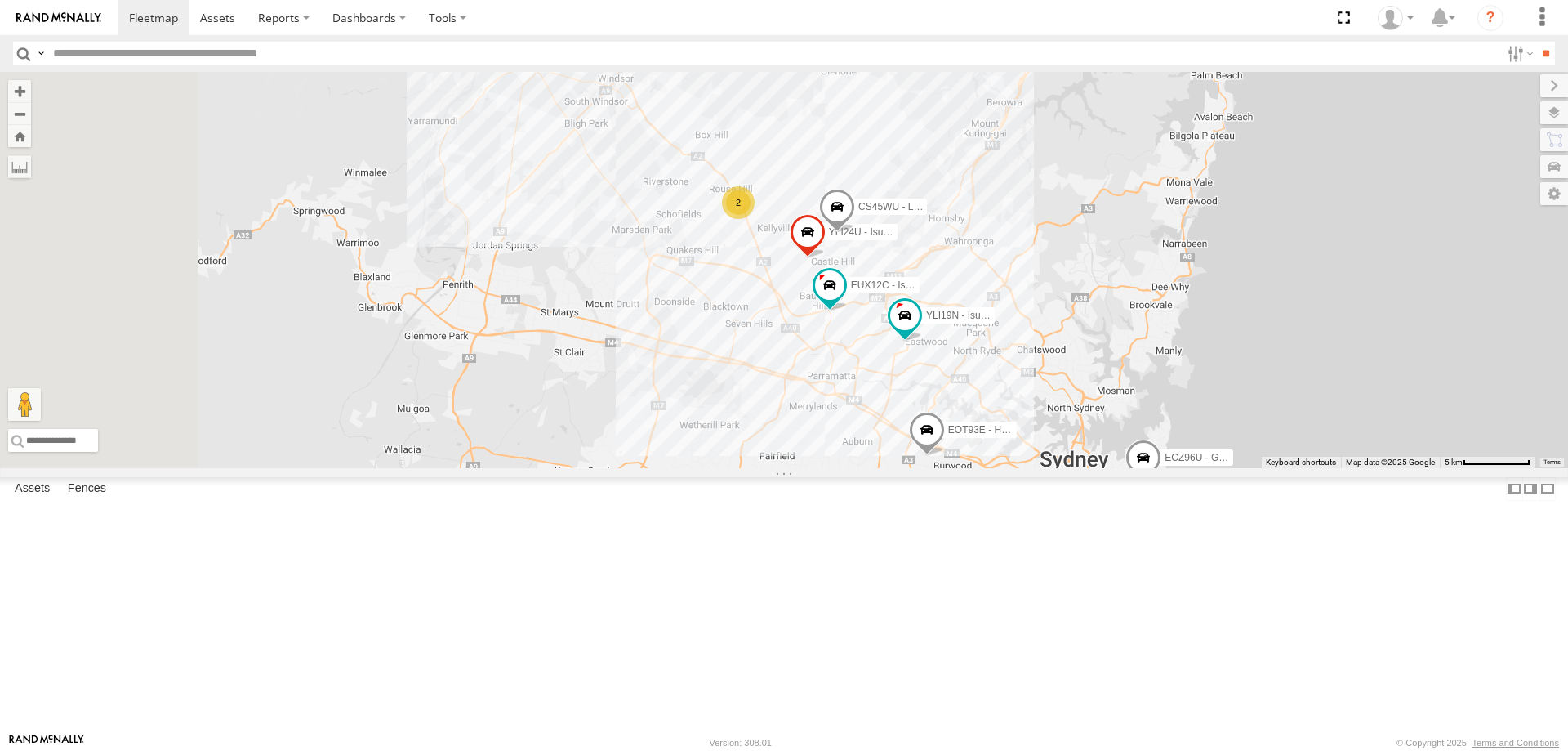
drag, startPoint x: 862, startPoint y: 496, endPoint x: 1077, endPoint y: 487, distance: 215.2
click at [1077, 468] on div "YLI19N - Isuzu DMAX ECZ96U - Great Wall EUX12C - Isuzu DMAX YLI24U - Isuzu D-MA…" at bounding box center [784, 269] width 1568 height 396
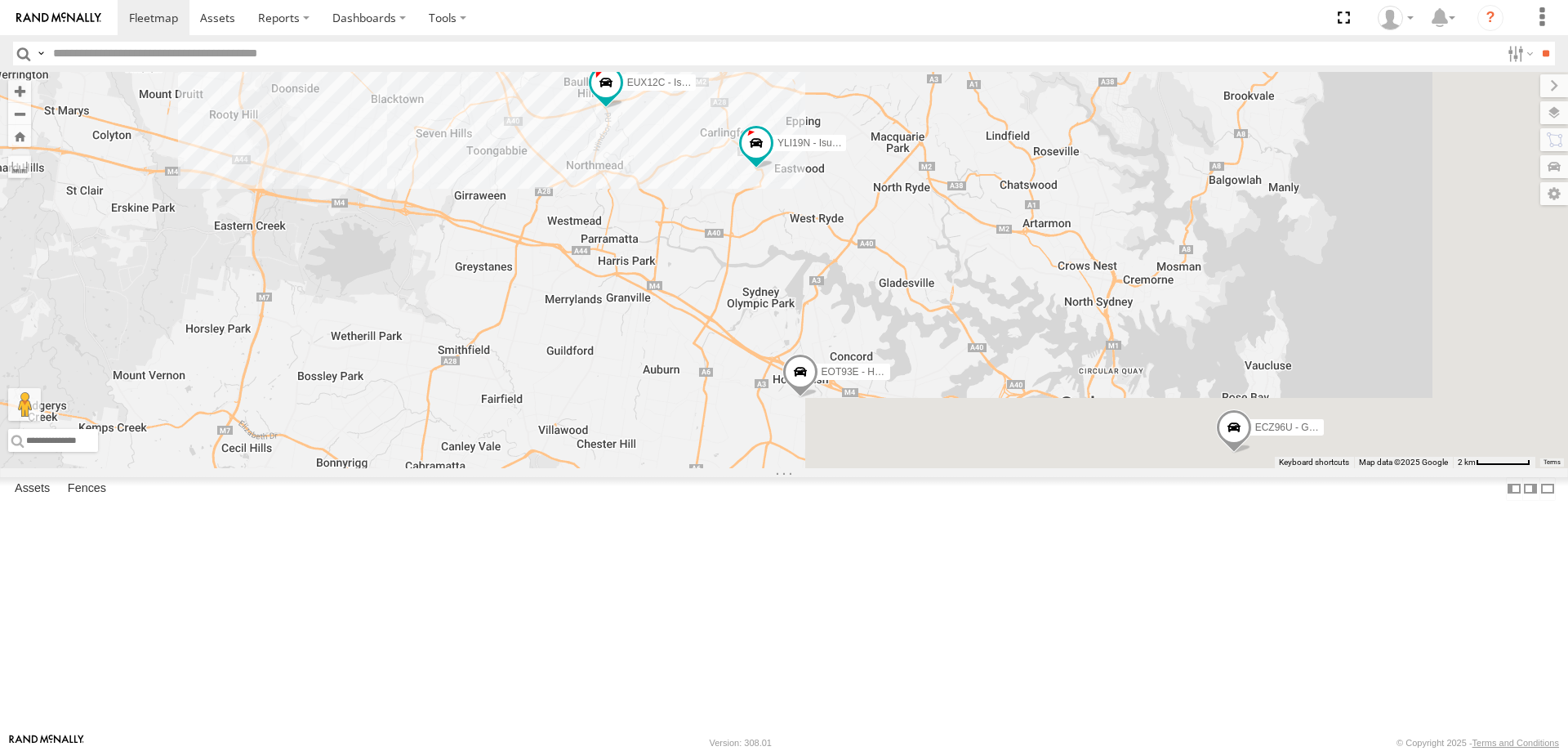
drag, startPoint x: 1070, startPoint y: 406, endPoint x: 1036, endPoint y: 378, distance: 44.0
click at [1036, 378] on div "YLI19N - Isuzu DMAX ECZ96U - Great Wall EUX12C - Isuzu DMAX YLI24U - Isuzu D-MA…" at bounding box center [784, 269] width 1568 height 396
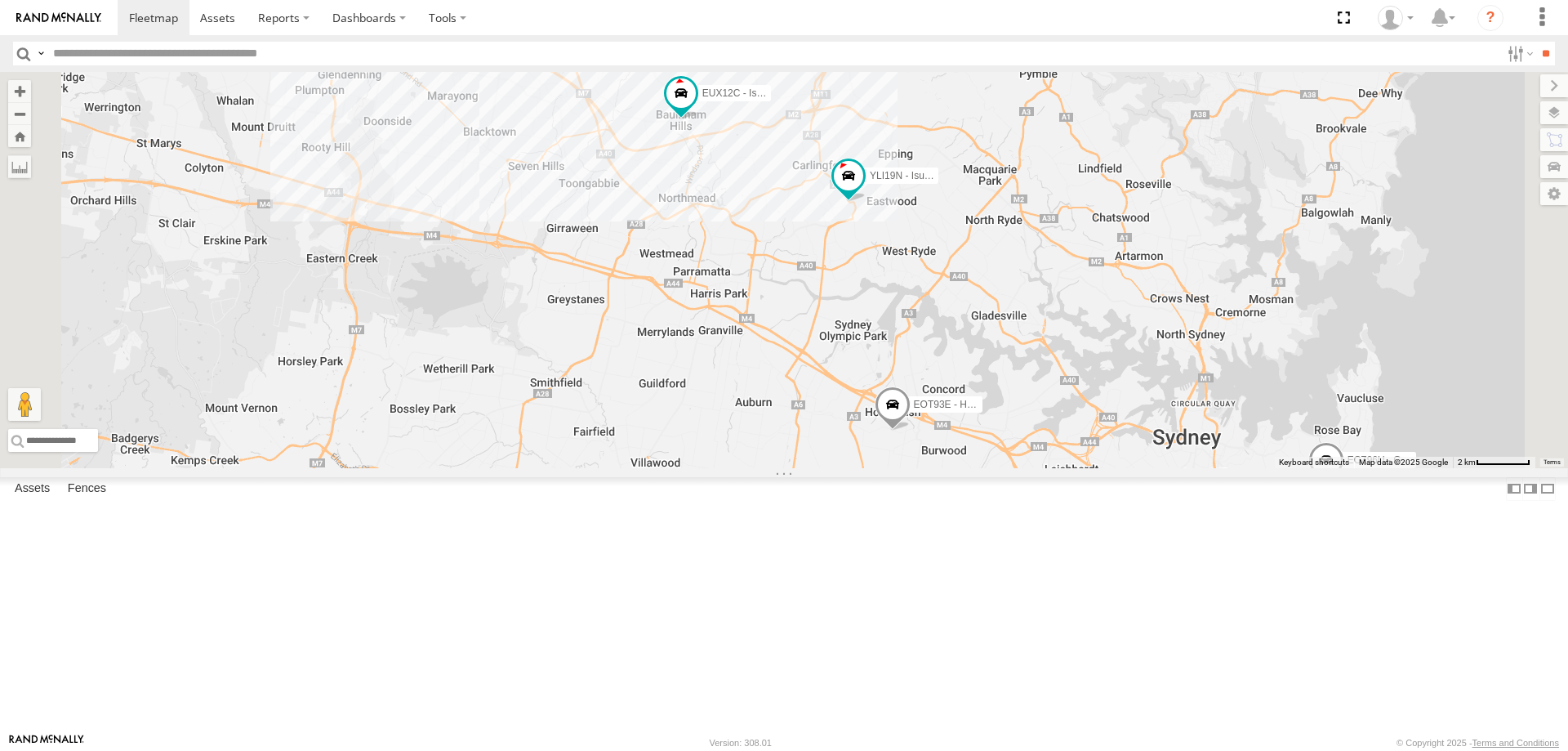
drag, startPoint x: 789, startPoint y: 403, endPoint x: 884, endPoint y: 444, distance: 103.5
click at [884, 444] on div "YLI19N - Isuzu DMAX ECZ96U - Great Wall EUX12C - Isuzu DMAX YLI24U - Isuzu D-MA…" at bounding box center [784, 269] width 1568 height 396
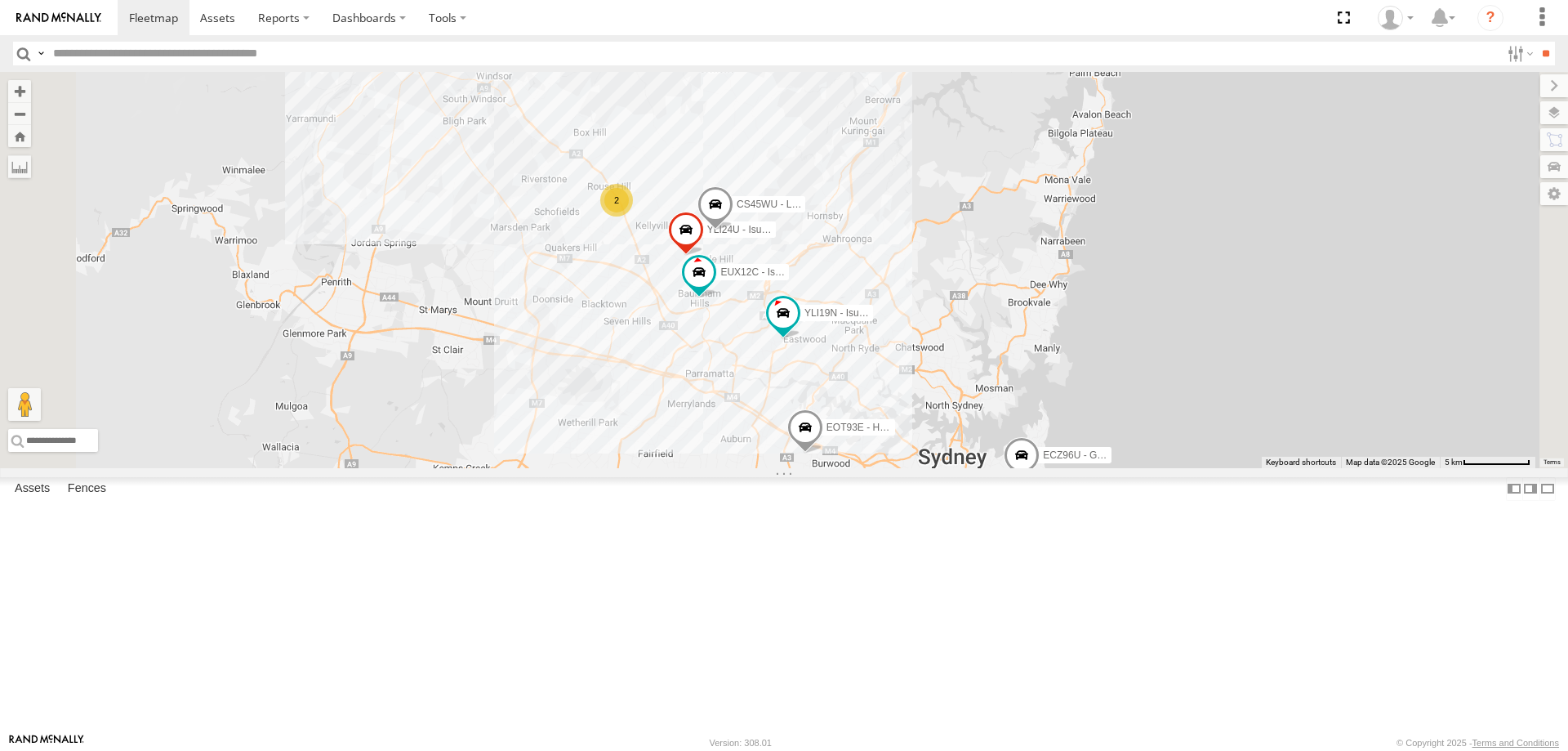
drag, startPoint x: 896, startPoint y: 425, endPoint x: 973, endPoint y: 506, distance: 111.8
click at [973, 468] on div "YLI19N - Isuzu DMAX ECZ96U - Great Wall EUX12C - Isuzu DMAX YLI24U - Isuzu D-MA…" at bounding box center [784, 269] width 1568 height 396
